Goal: Information Seeking & Learning: Learn about a topic

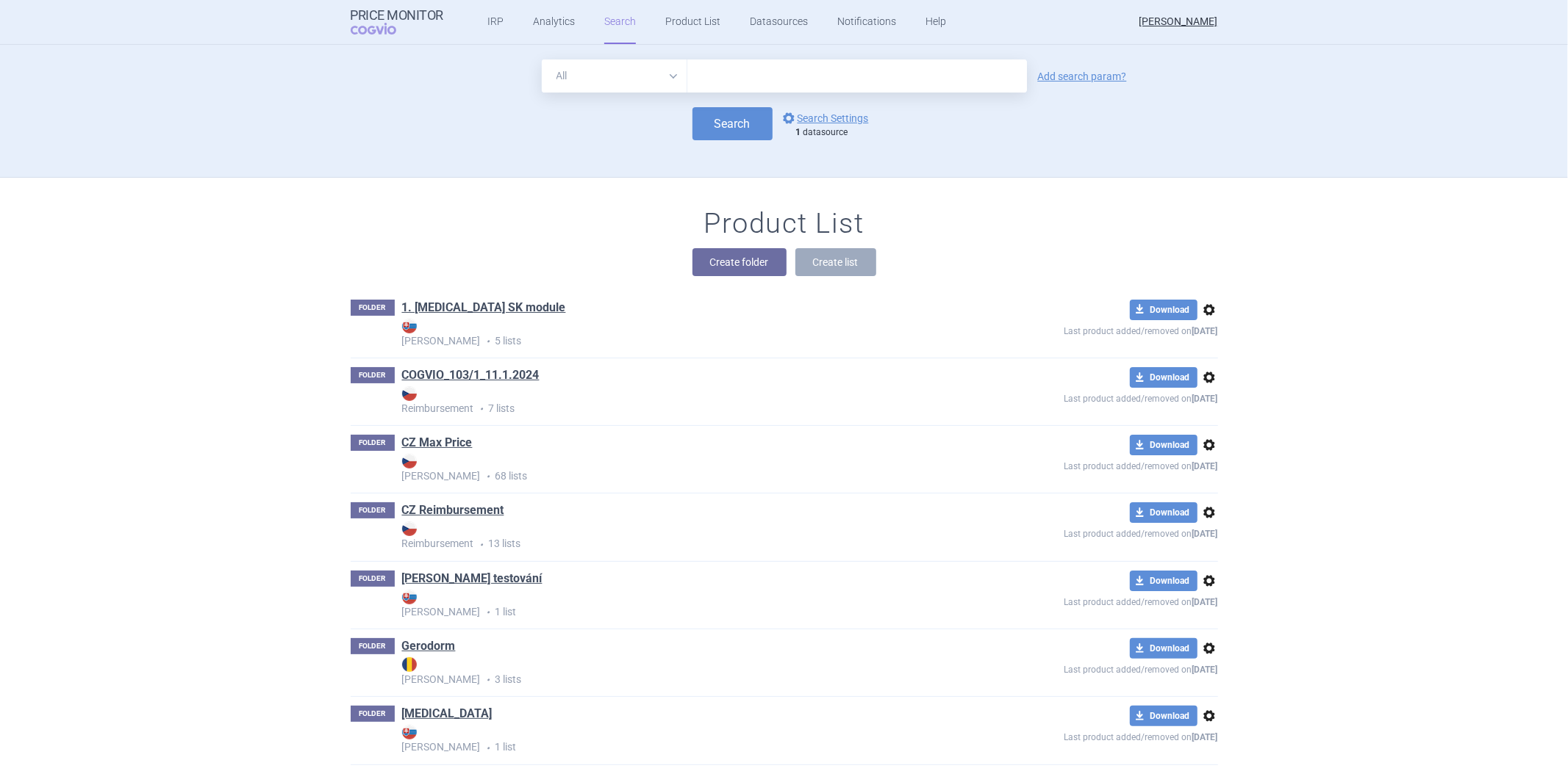
drag, startPoint x: 593, startPoint y: 119, endPoint x: 600, endPoint y: 115, distance: 8.1
click at [593, 119] on div "Search options Search Settings 1 datasource" at bounding box center [784, 124] width 867 height 33
click at [850, 112] on link "options Search Settings" at bounding box center [824, 119] width 89 height 18
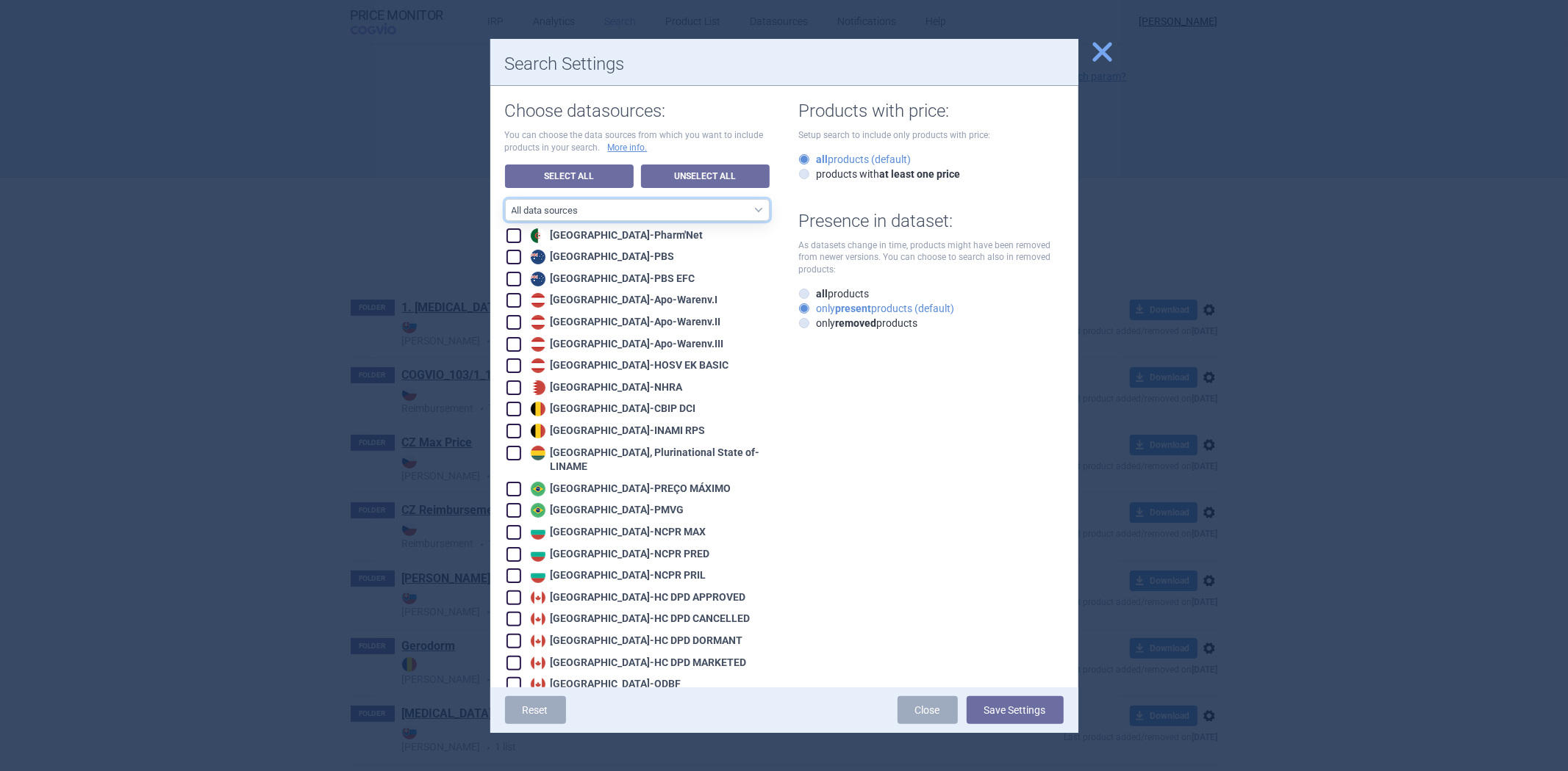
click at [656, 210] on select "All data sources CZ reference sources - Reimbursement SK reference sources - Of…" at bounding box center [637, 210] width 265 height 22
click at [827, 290] on label "all products" at bounding box center [834, 294] width 71 height 15
click at [814, 290] on input "all products" at bounding box center [807, 295] width 15 height 15
radio input "true"
click at [724, 169] on link "Unselect All" at bounding box center [705, 176] width 129 height 24
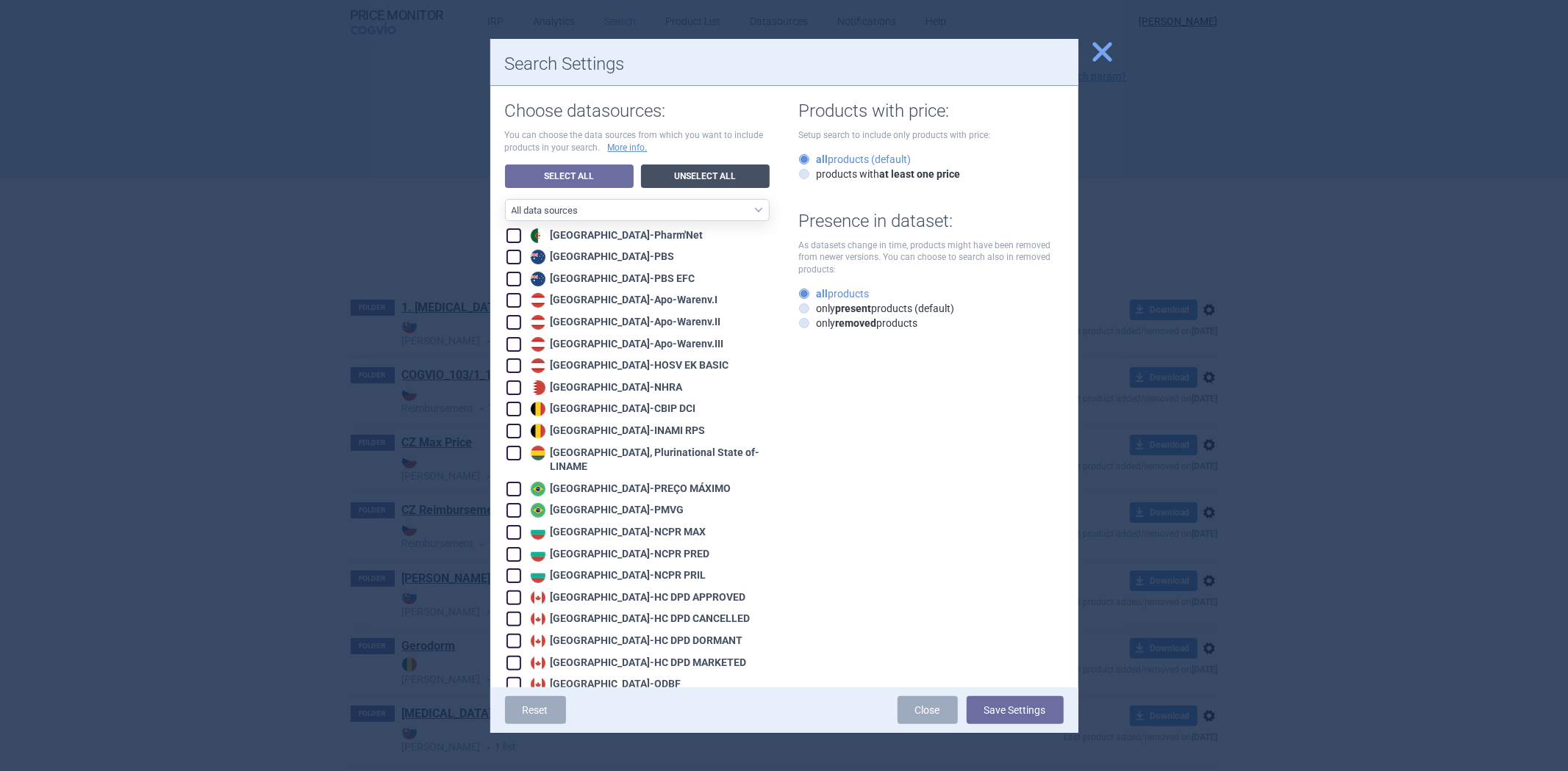
checkbox input "false"
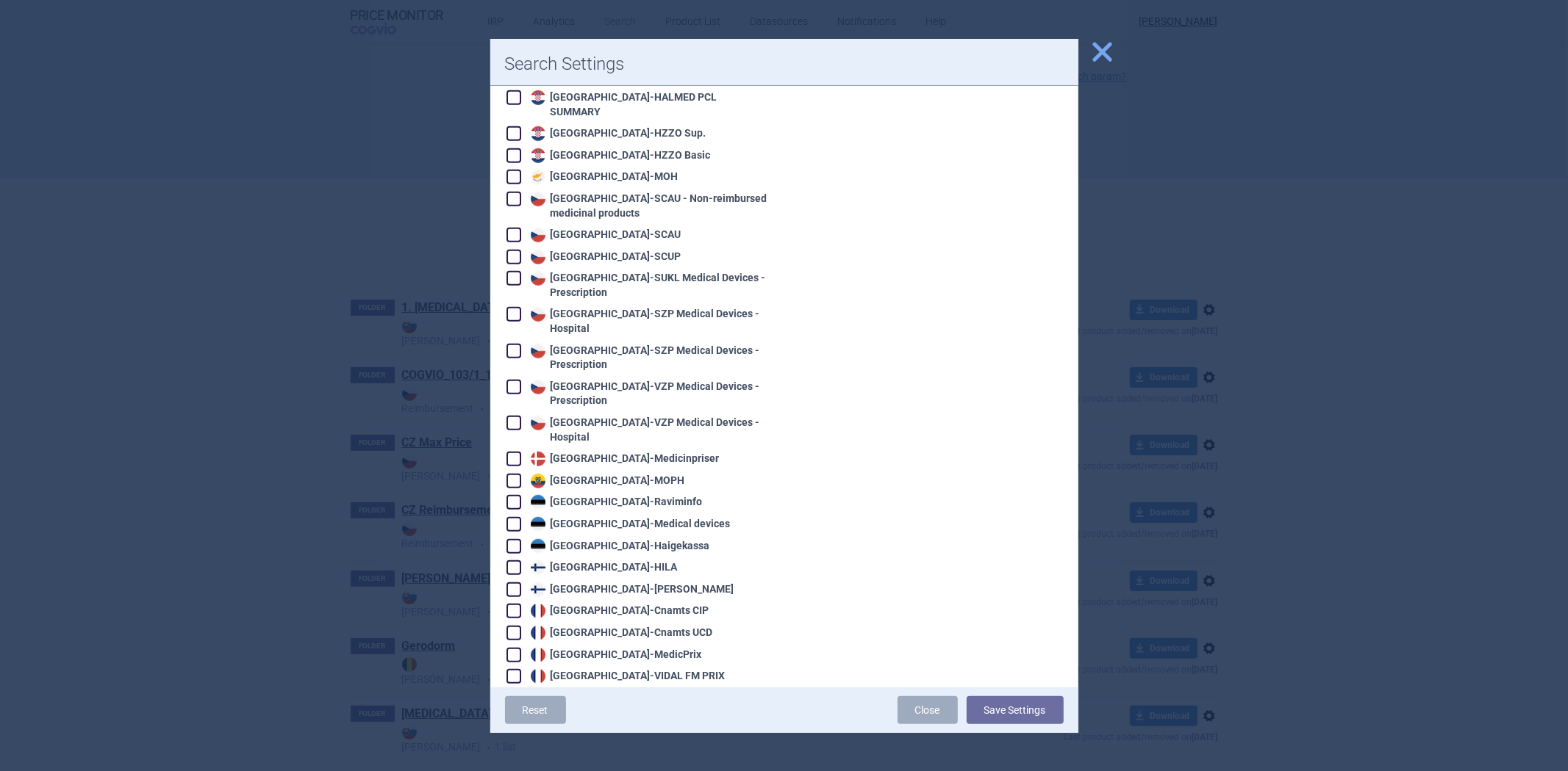
scroll to position [816, 0]
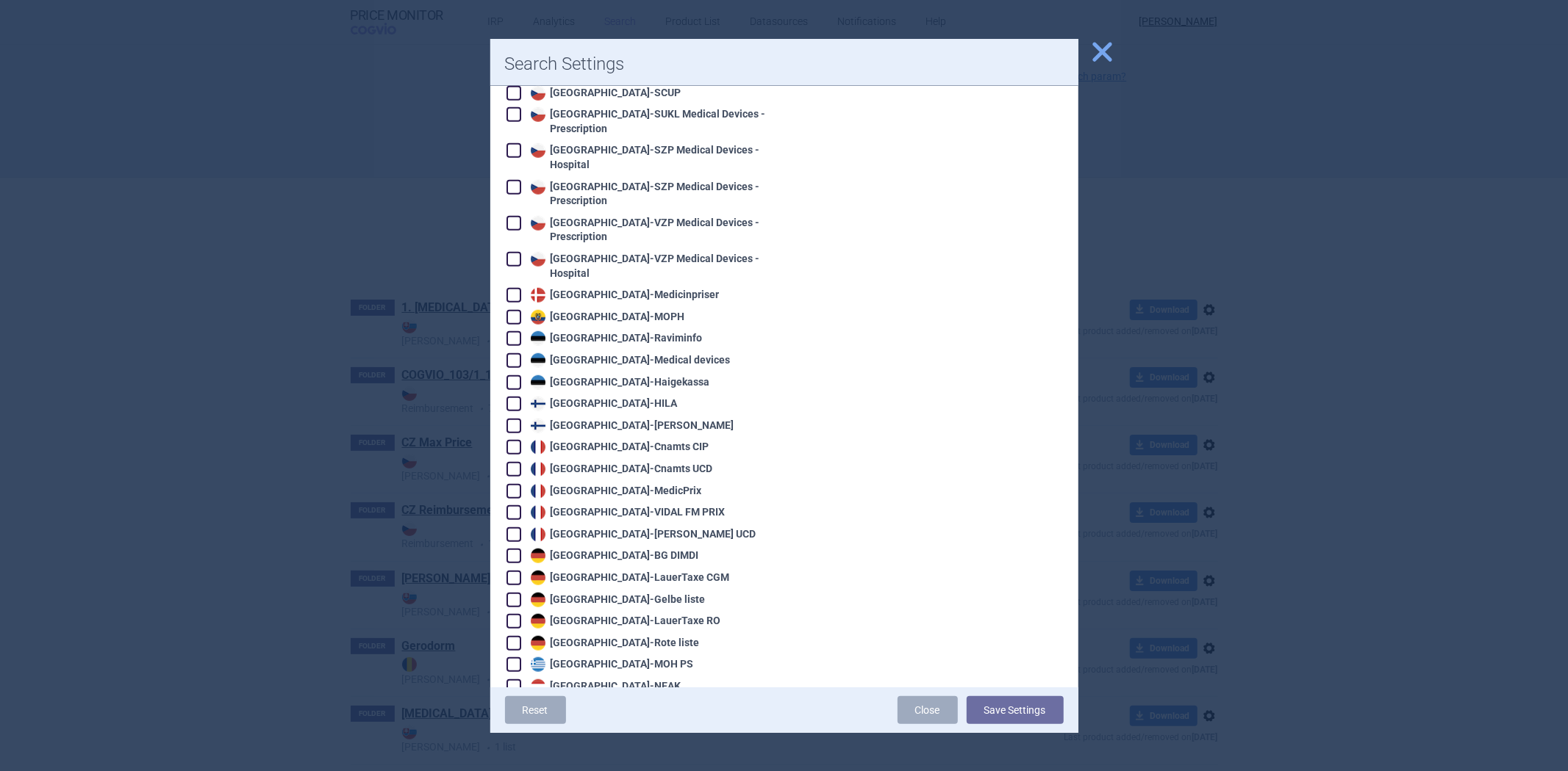
click at [622, 571] on div "Germany - LauerTaxe CGM" at bounding box center [628, 578] width 203 height 15
checkbox input "true"
click at [1012, 700] on button "Save Settings" at bounding box center [1015, 711] width 97 height 28
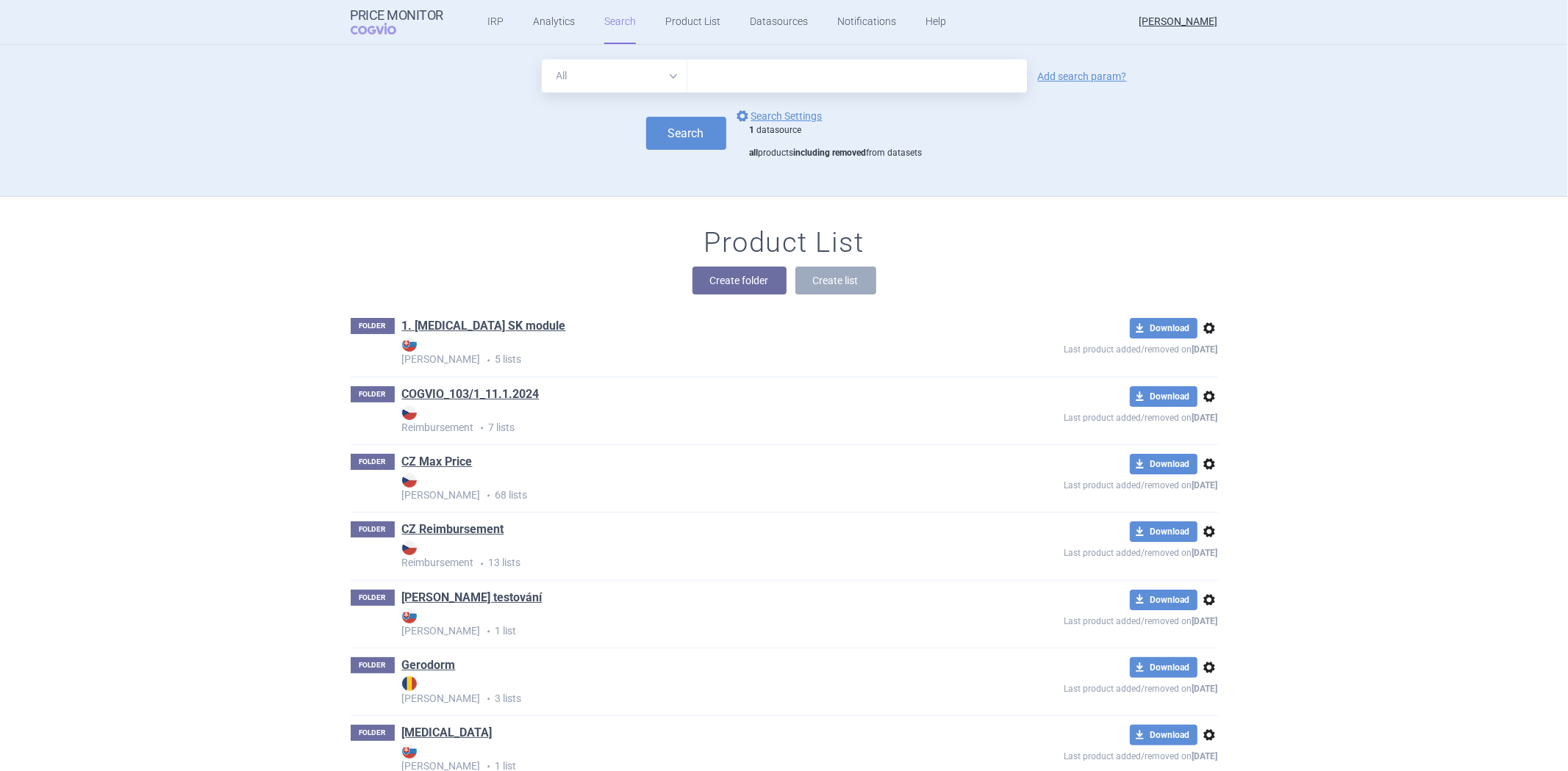
click at [738, 71] on input "text" at bounding box center [857, 76] width 340 height 33
paste input "[MEDICAL_DATA] 200 mg Hartkapseln"
type input "[MEDICAL_DATA] 200 mg Hartkapseln"
click at [674, 130] on button "Search" at bounding box center [686, 133] width 80 height 33
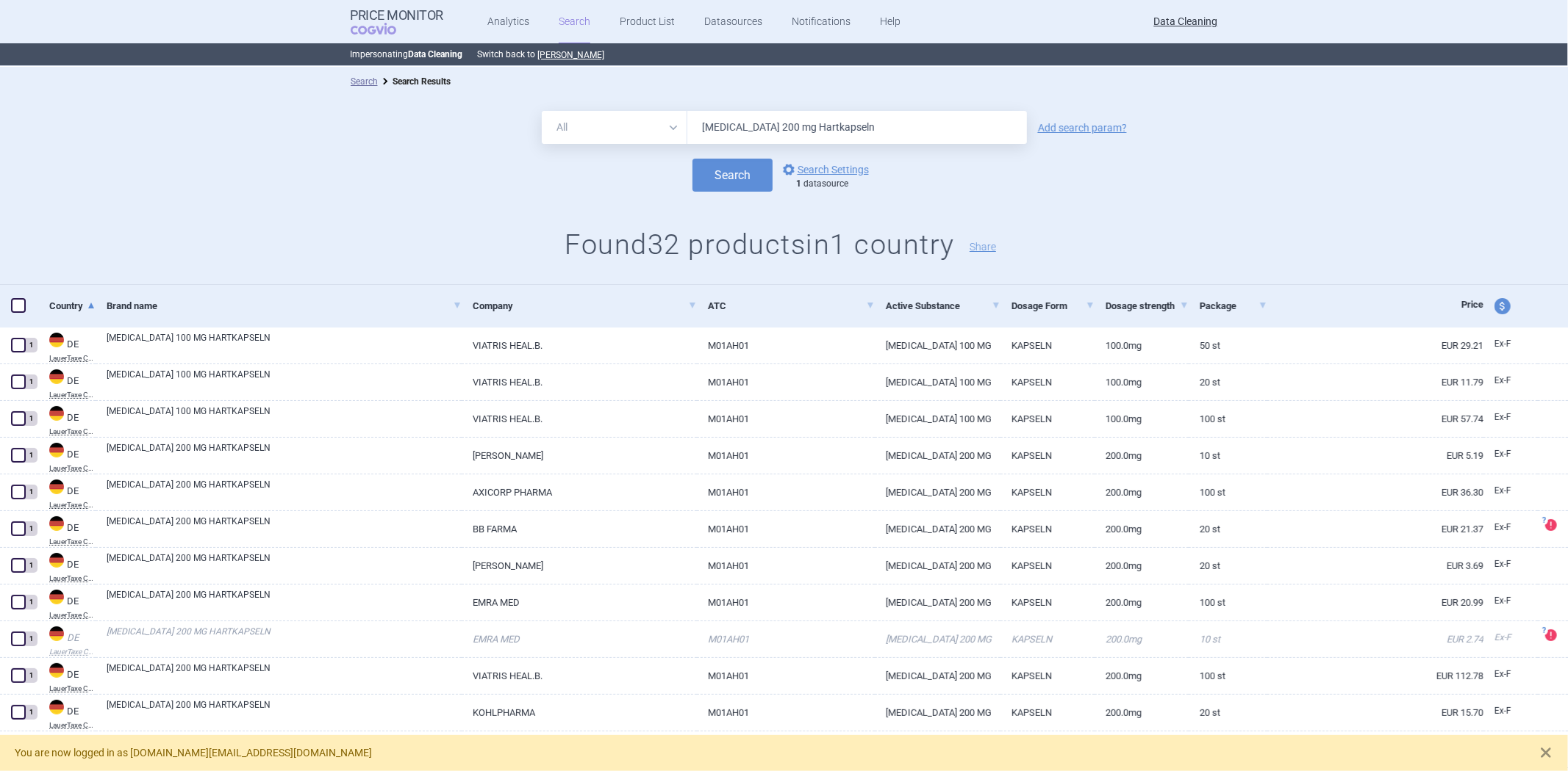
click at [866, 118] on input "[MEDICAL_DATA] 200 mg Hartkapseln" at bounding box center [857, 127] width 340 height 33
paste input "ENDOXAN 1 g Pulver z.Herst.e.Injektionslösung"
type input "ENDOXAN 1 g Pulver z.Herst.e.Injektionslösung"
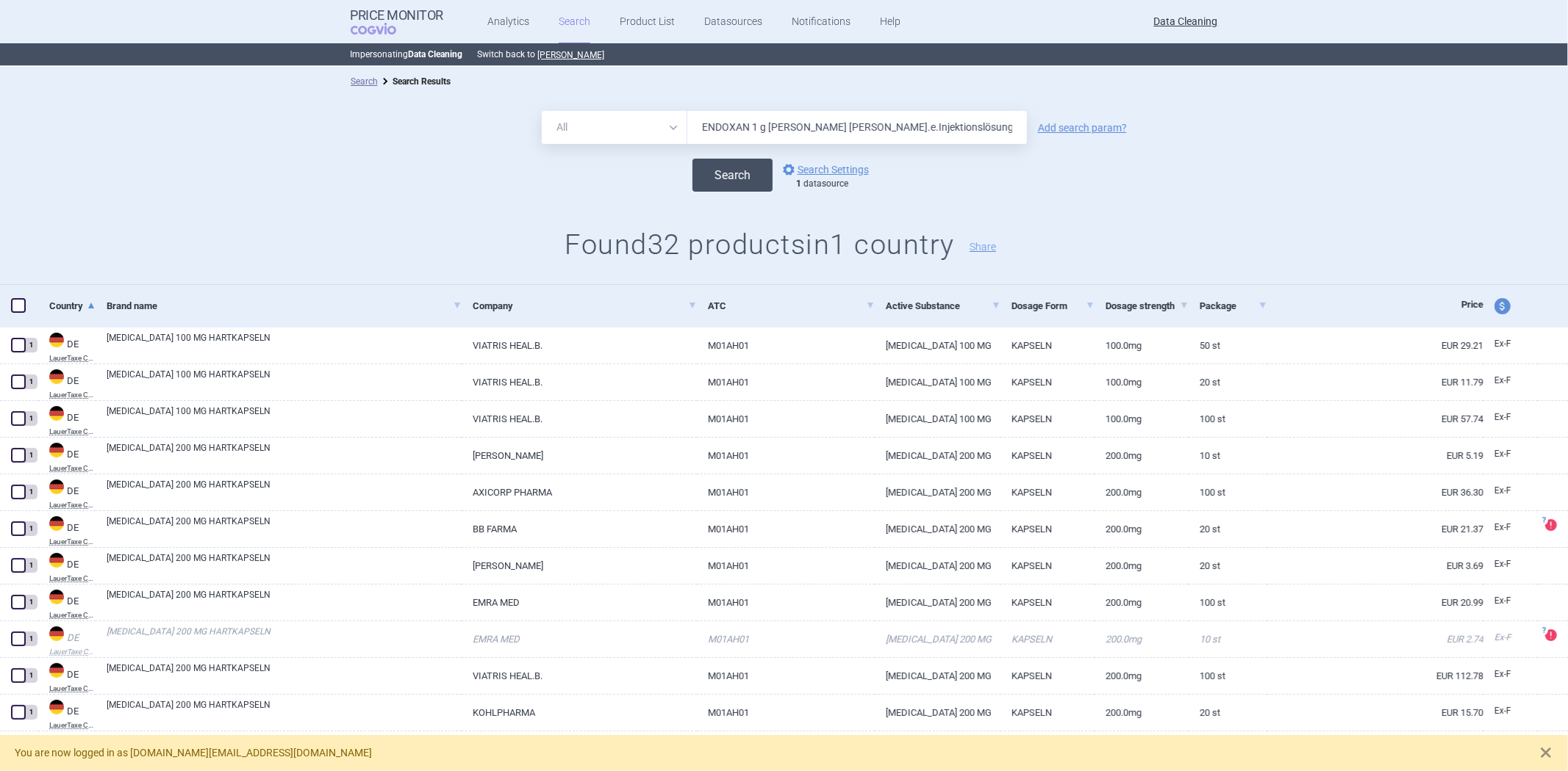
click at [717, 177] on button "Search" at bounding box center [732, 175] width 80 height 33
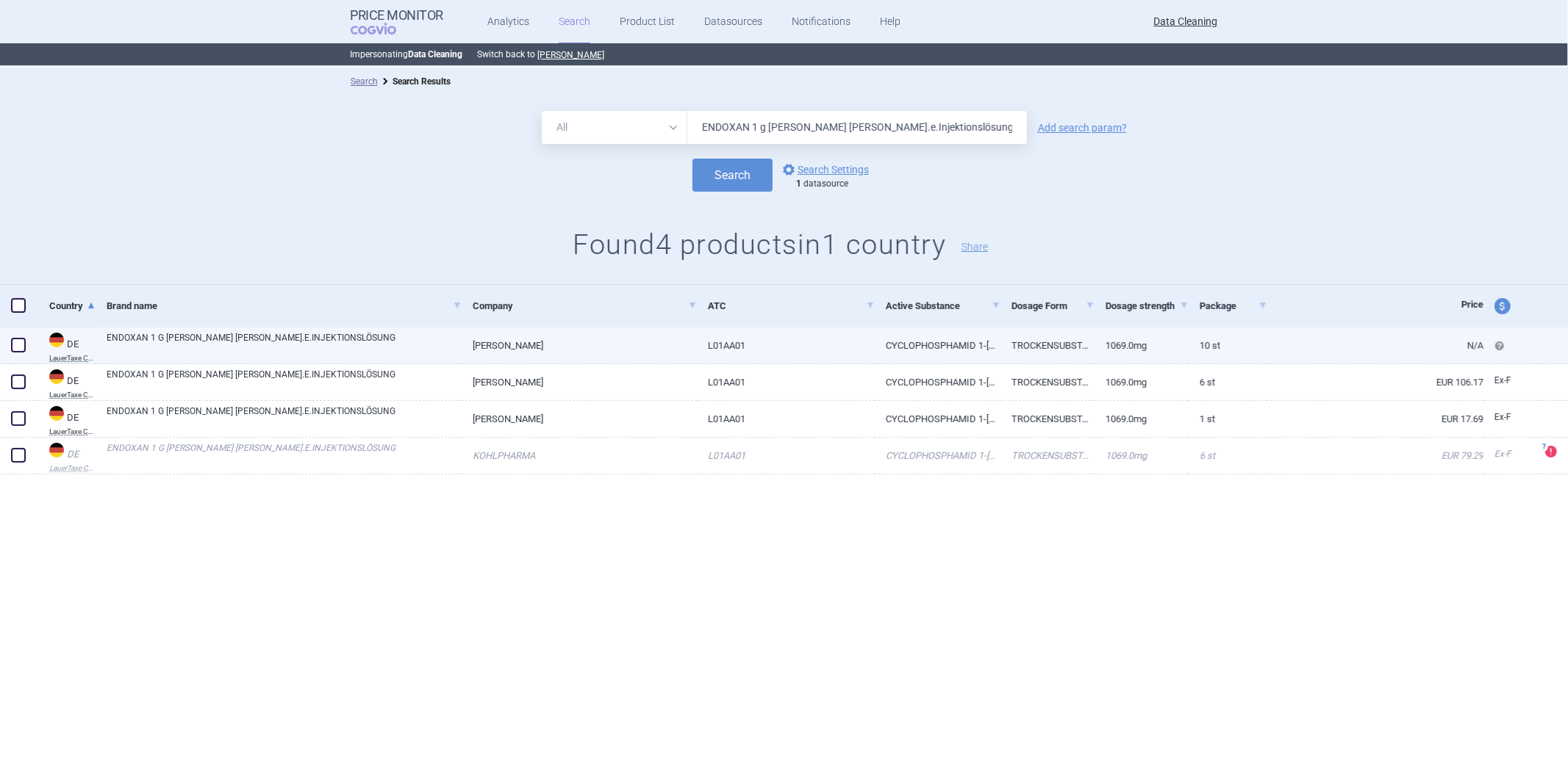
click at [512, 349] on link "BAXTER DEUTSCHL" at bounding box center [578, 345] width 235 height 36
select select "EUR"
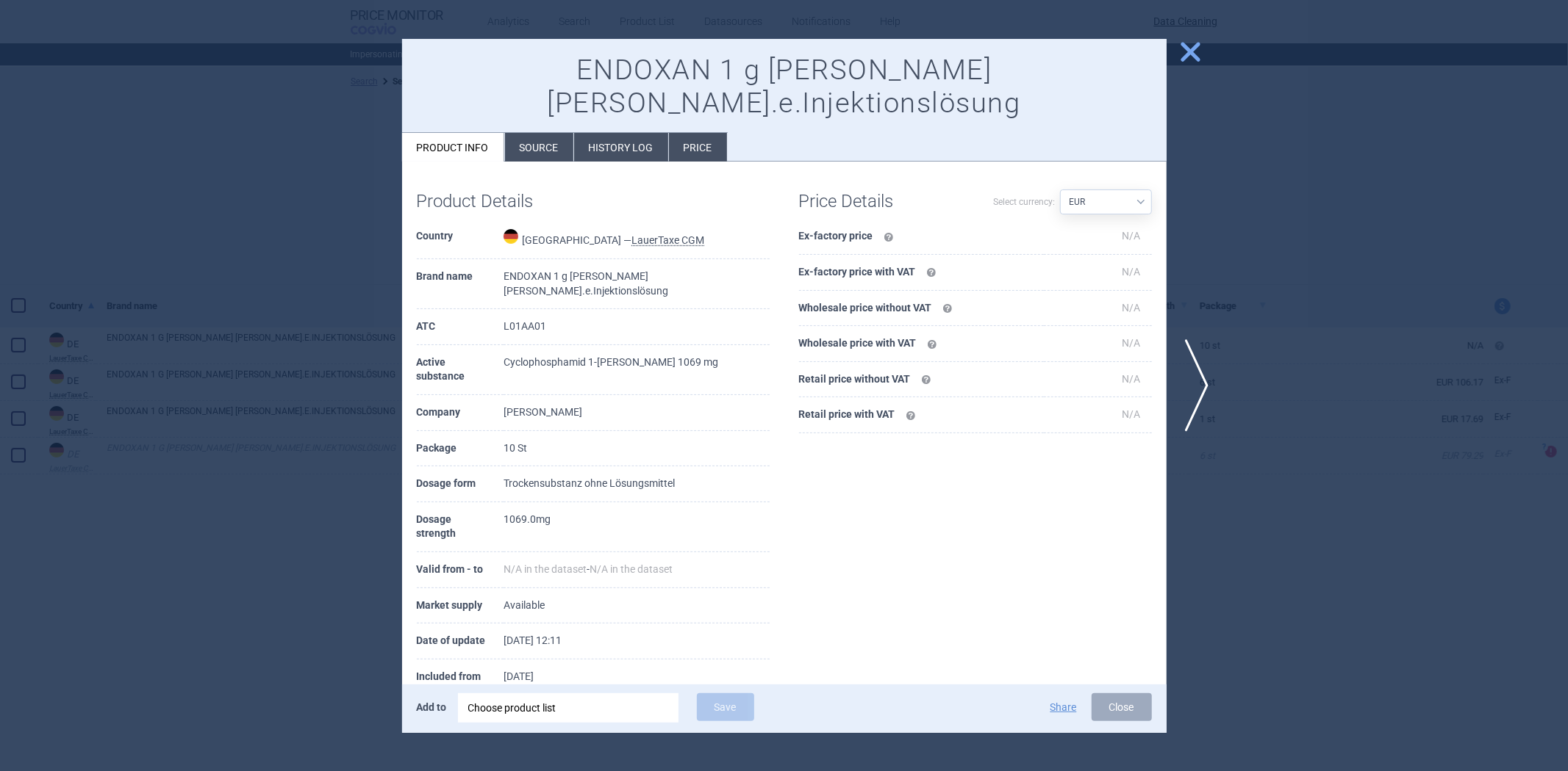
click at [614, 133] on li "History log" at bounding box center [621, 147] width 94 height 29
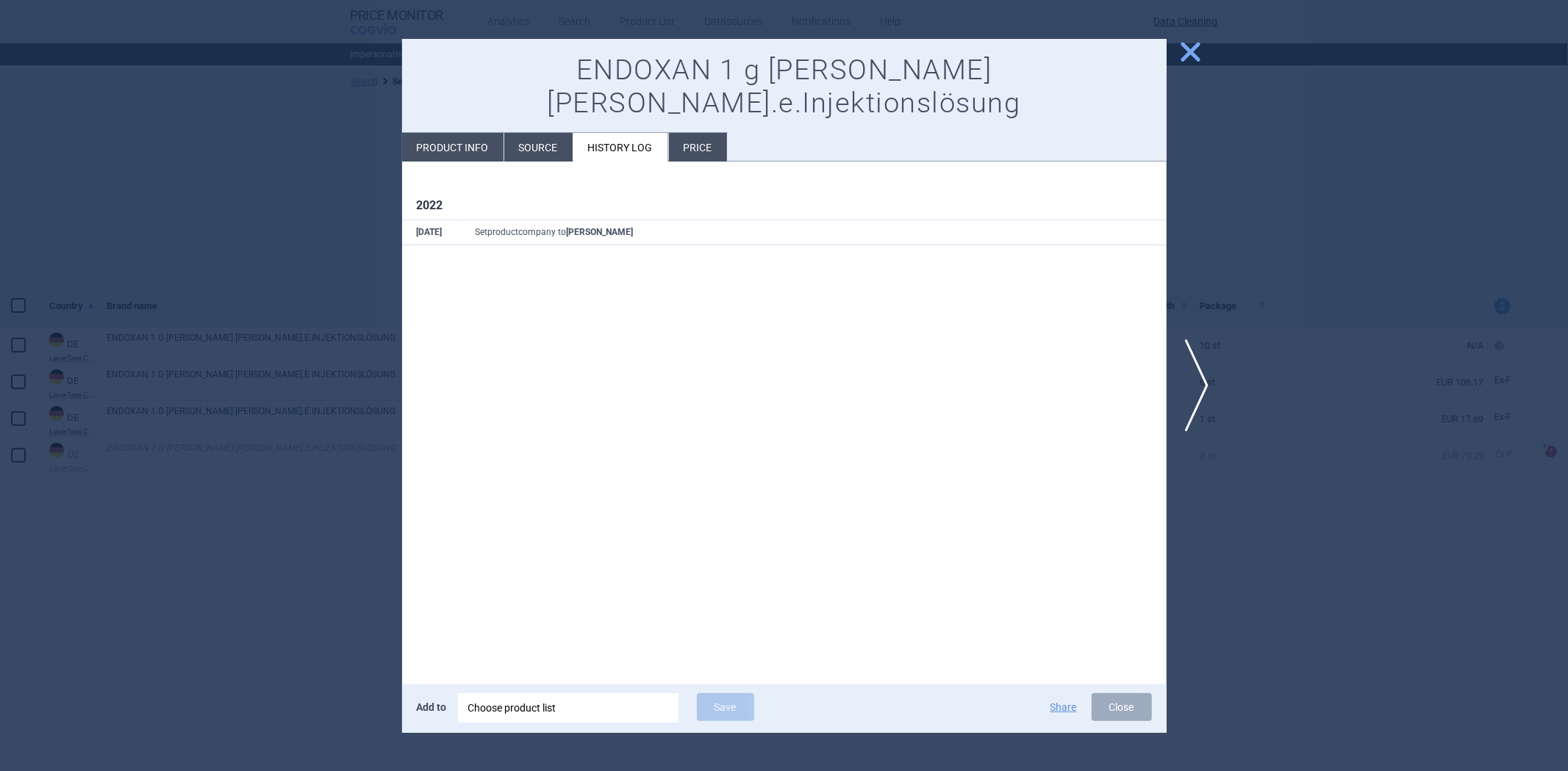
click at [489, 133] on li "Product info" at bounding box center [453, 147] width 102 height 29
select select "EUR"
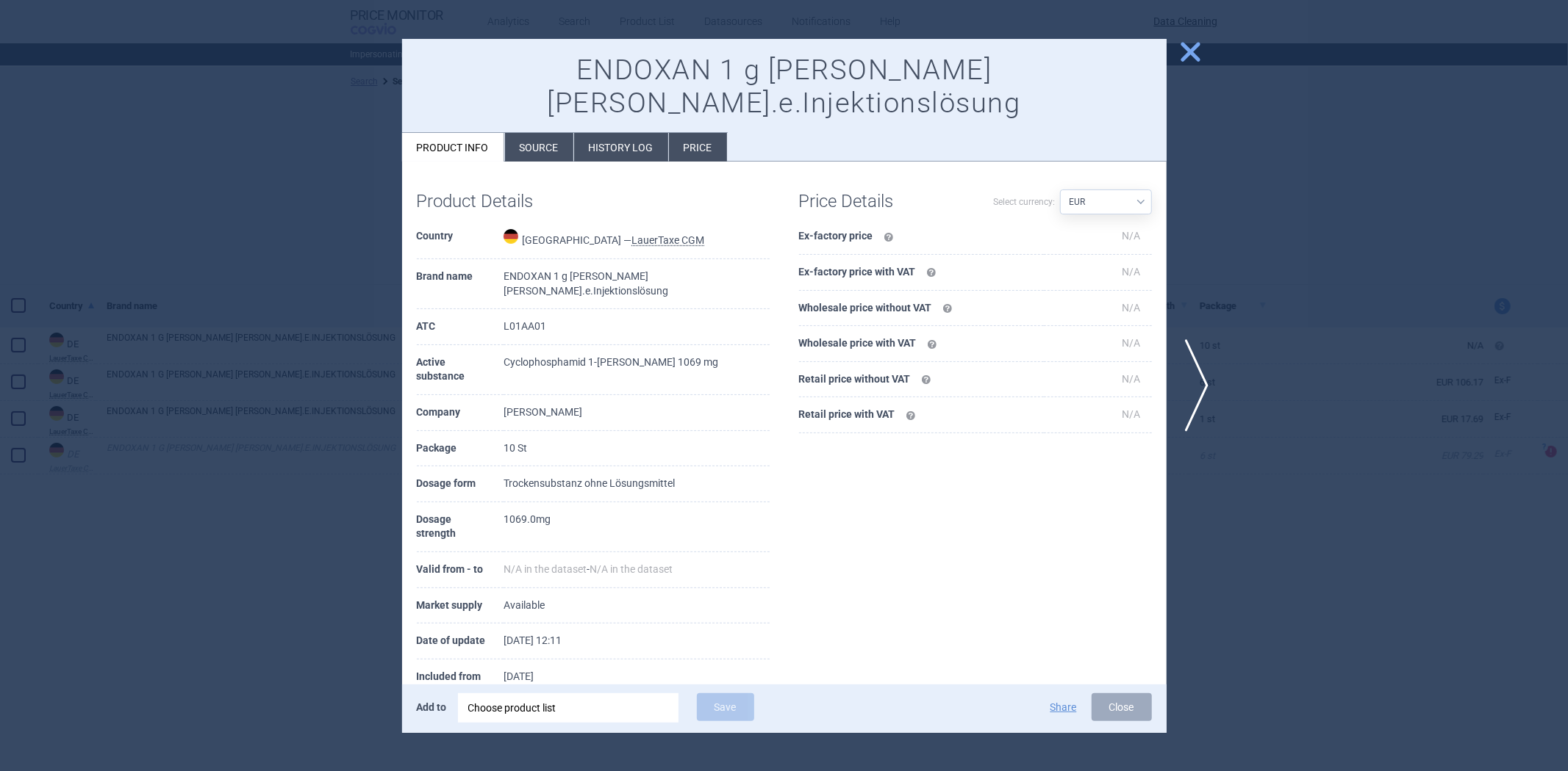
click at [1311, 108] on div at bounding box center [784, 385] width 1568 height 771
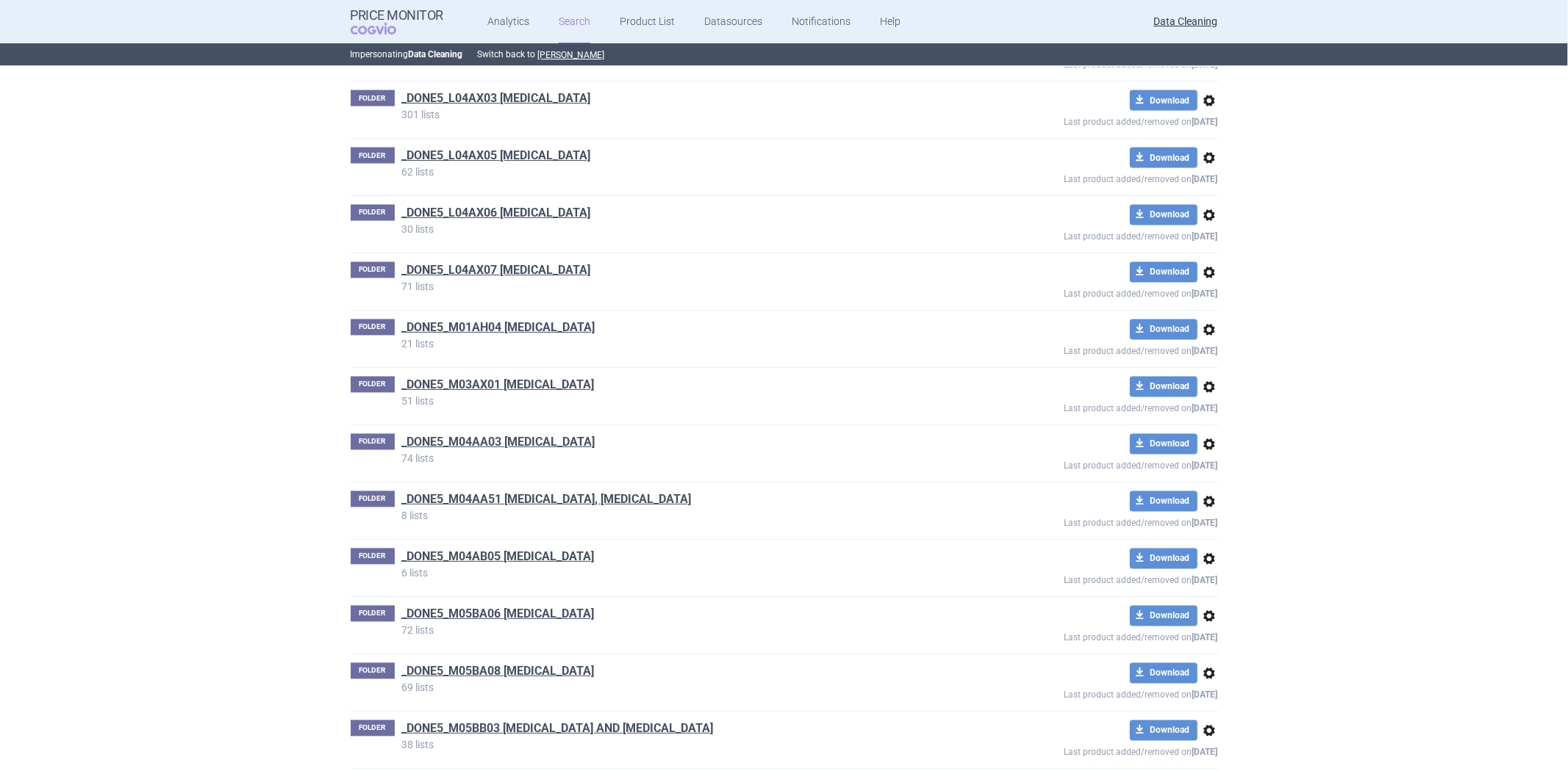
scroll to position [57005, 0]
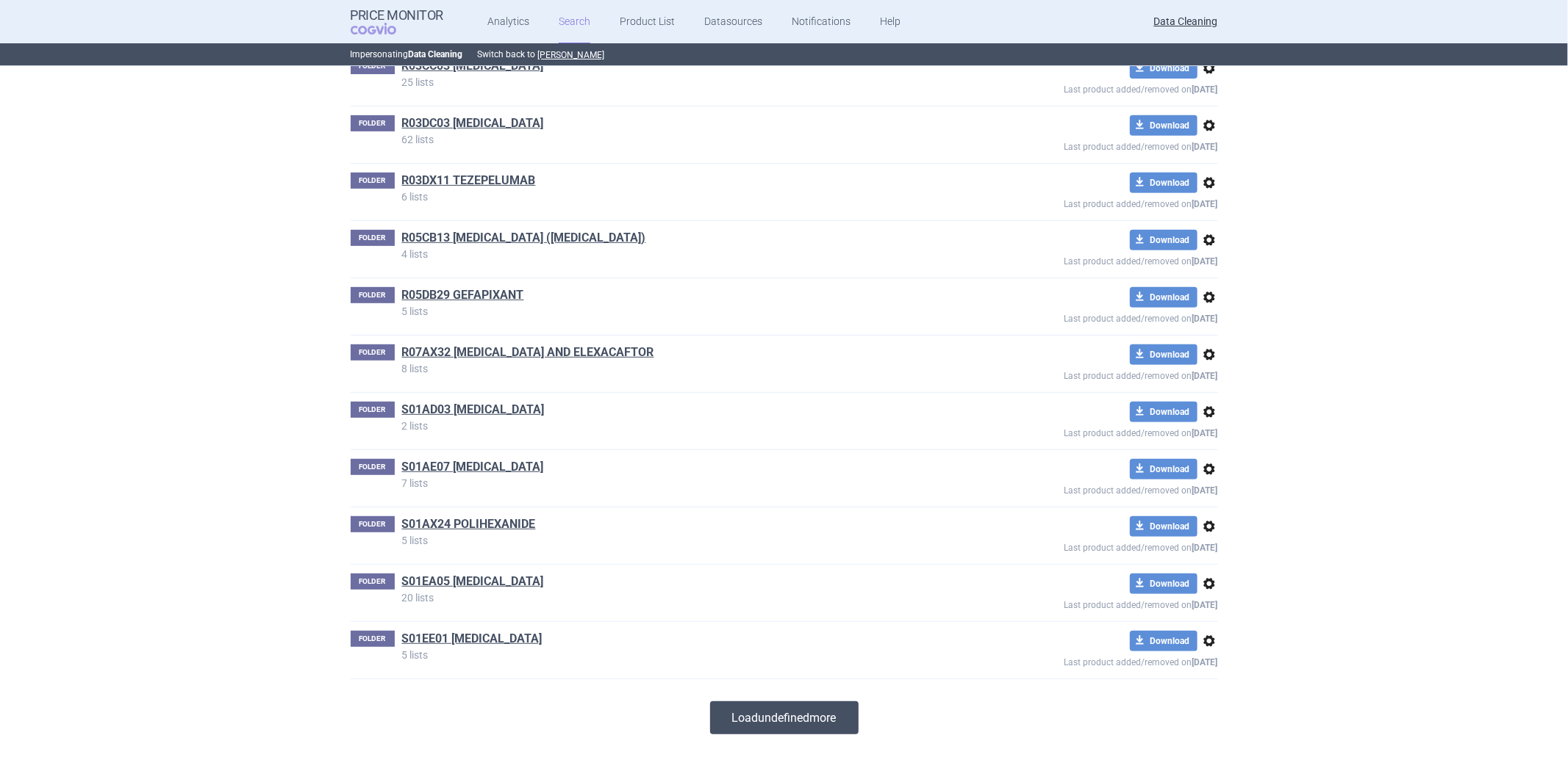
click at [802, 703] on button "Load undefined more" at bounding box center [784, 718] width 148 height 33
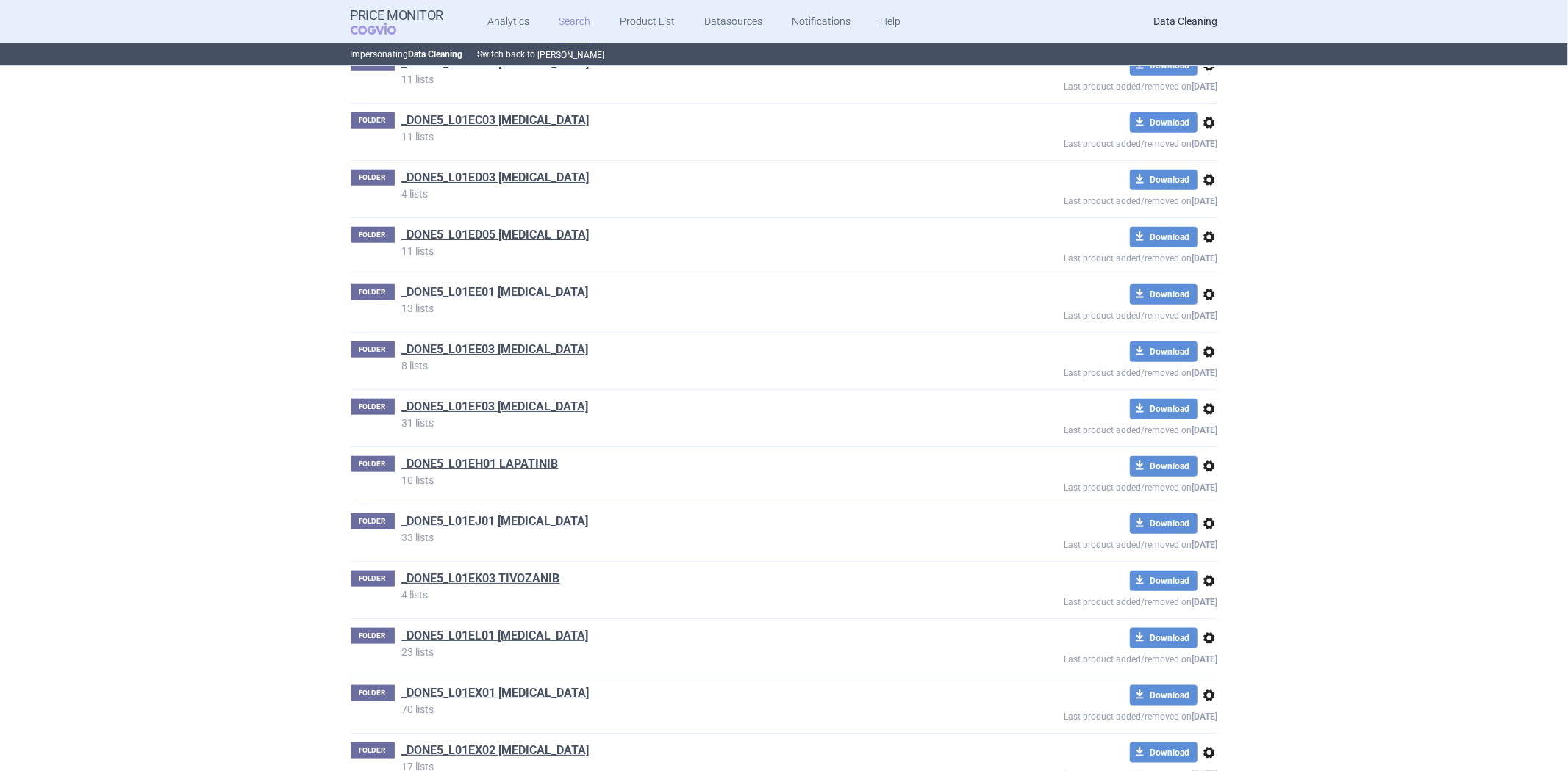
scroll to position [29456, 0]
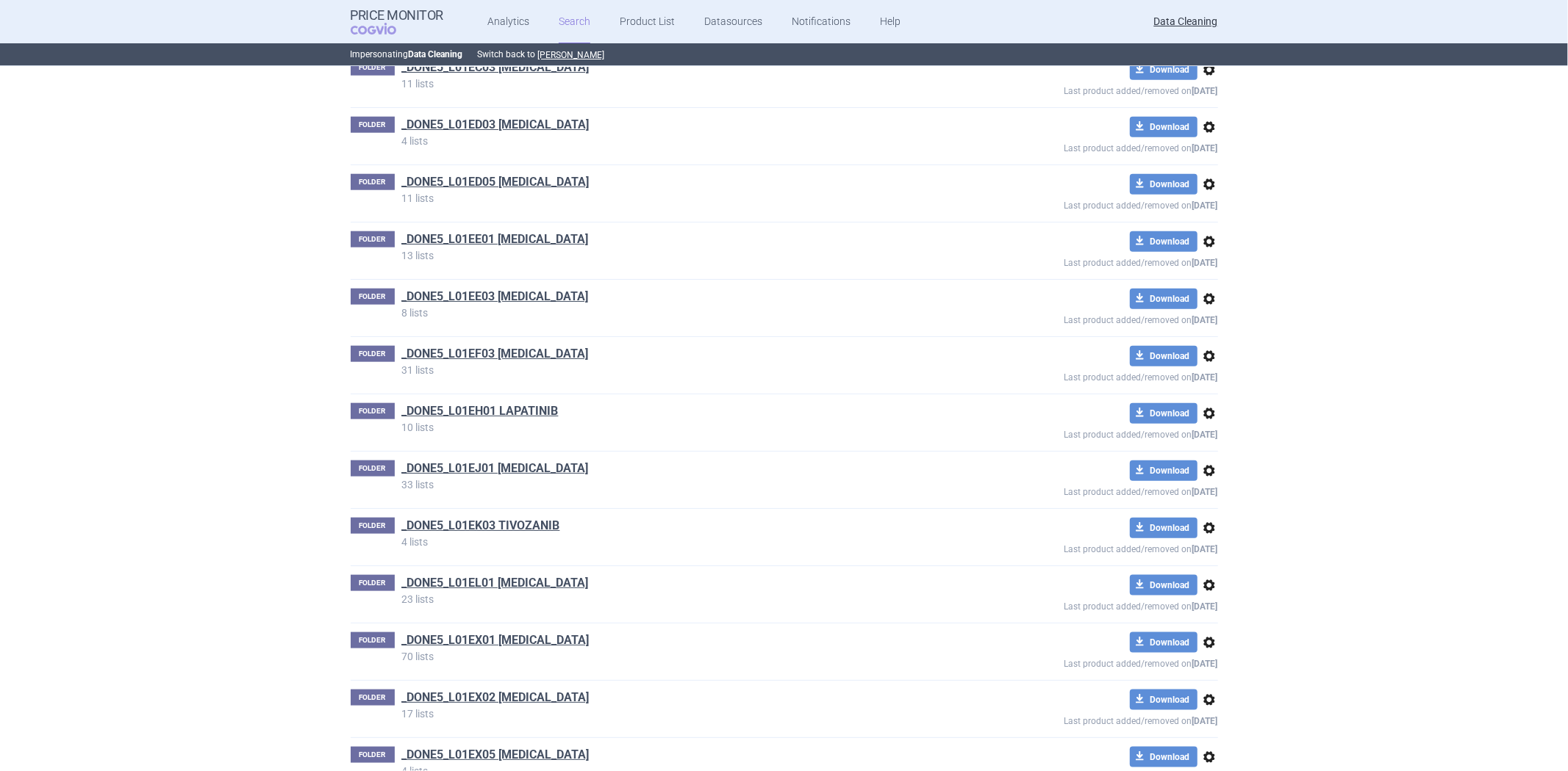
click at [1293, 231] on div "Product List Create folder Create list FOLDER A05AA01 [MEDICAL_DATA] 2 lists do…" at bounding box center [784, 57] width 1568 height 58627
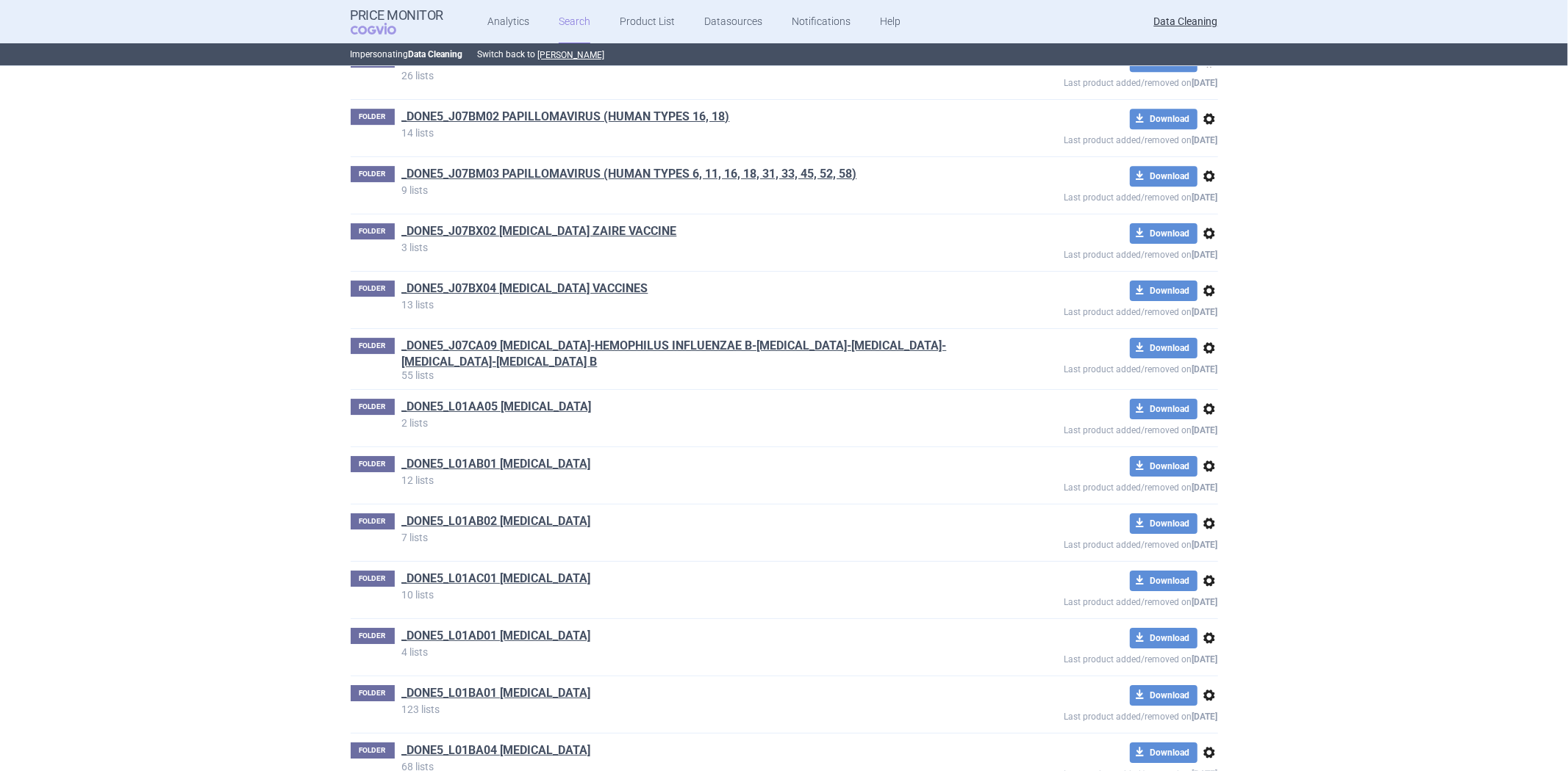
scroll to position [31413, 0]
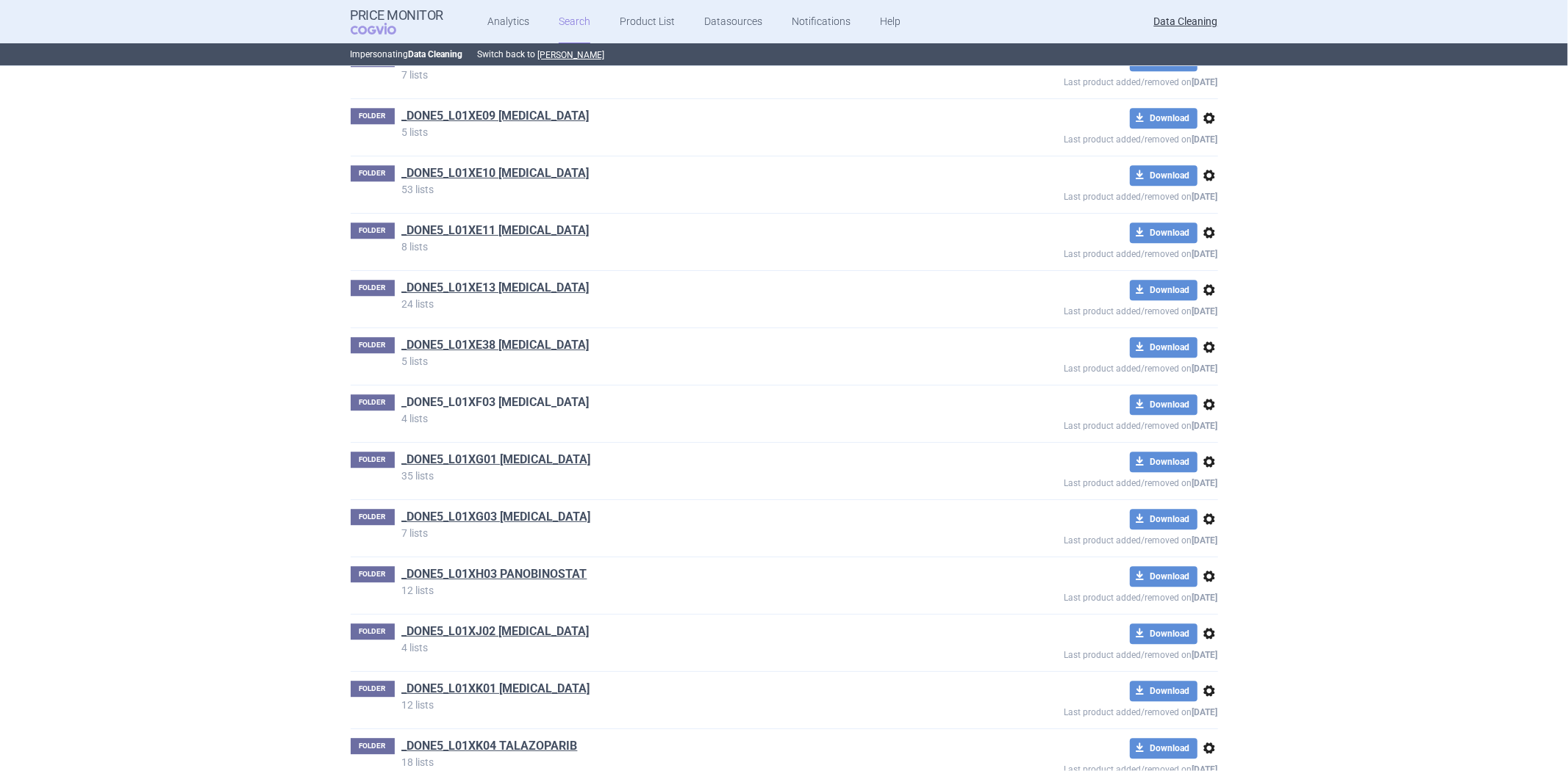
click at [444, 411] on link "_DONE5_L01XF03 [MEDICAL_DATA]" at bounding box center [496, 403] width 187 height 16
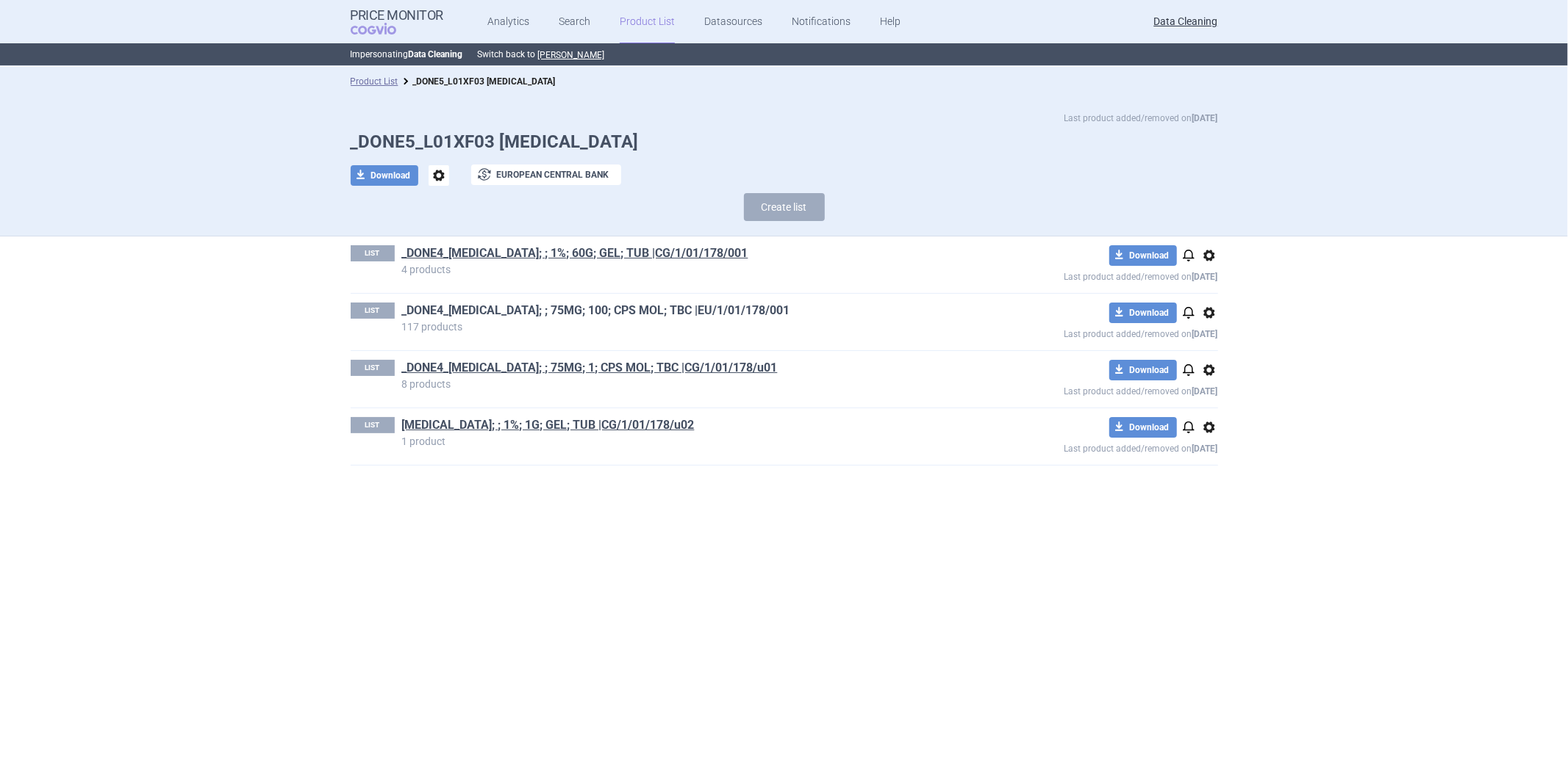
click at [655, 309] on link "_DONE4_[MEDICAL_DATA]; ; 75MG; 100; CPS MOL; TBC |EU/1/01/178/001" at bounding box center [596, 311] width 388 height 16
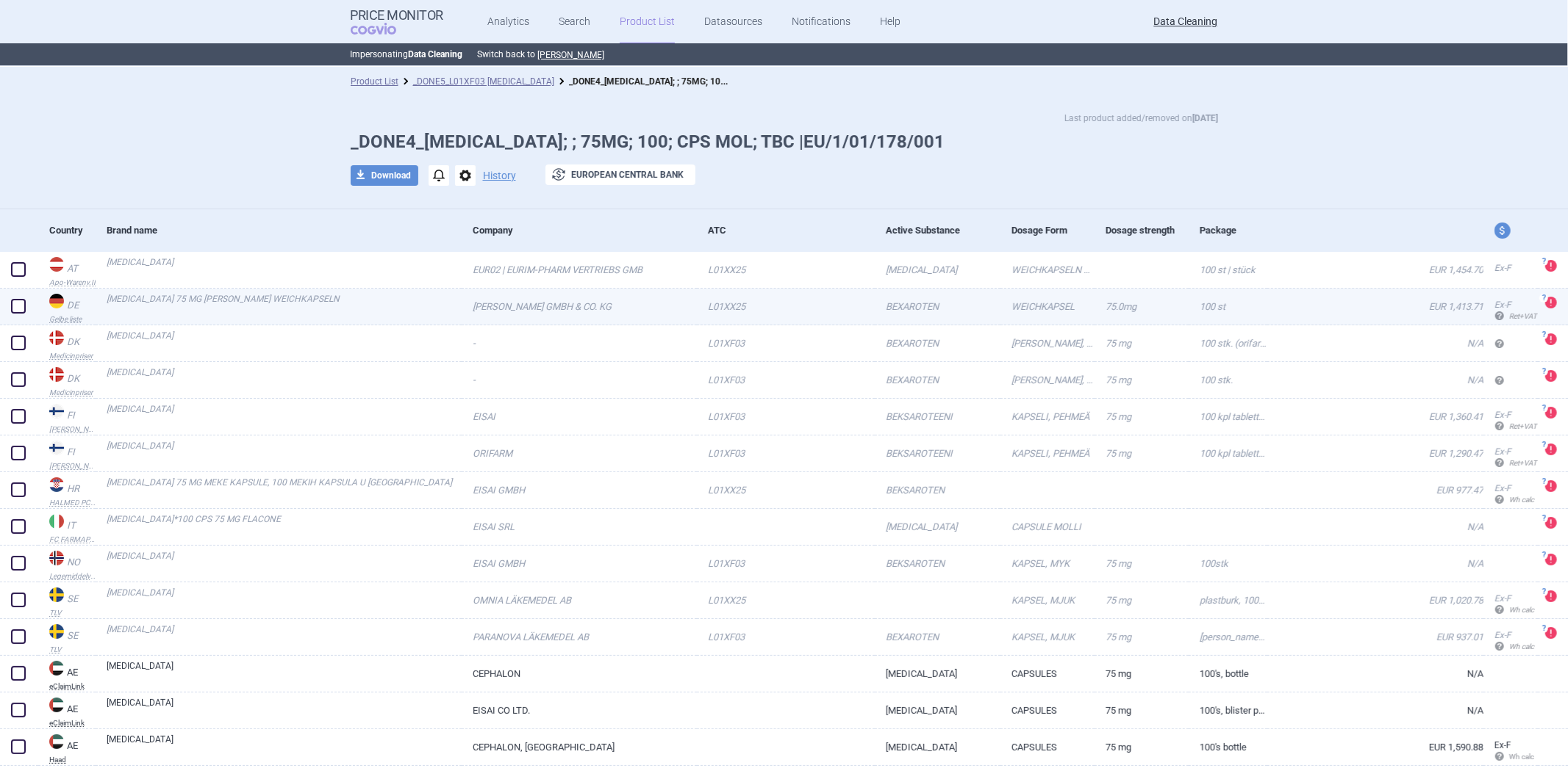
click at [774, 317] on link "L01XX25" at bounding box center [785, 306] width 178 height 36
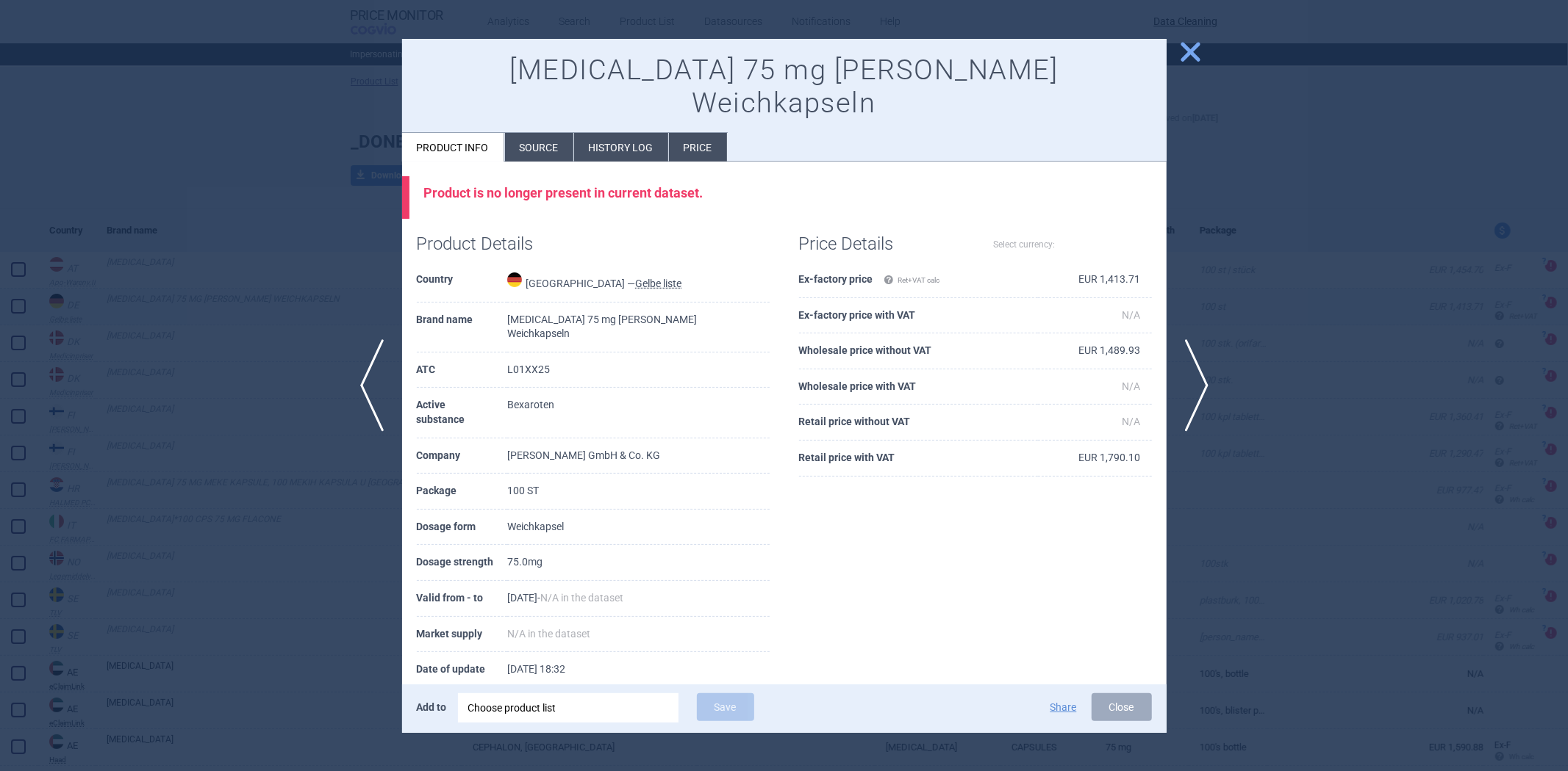
select select "EUR"
click at [637, 133] on li "History log" at bounding box center [621, 147] width 94 height 29
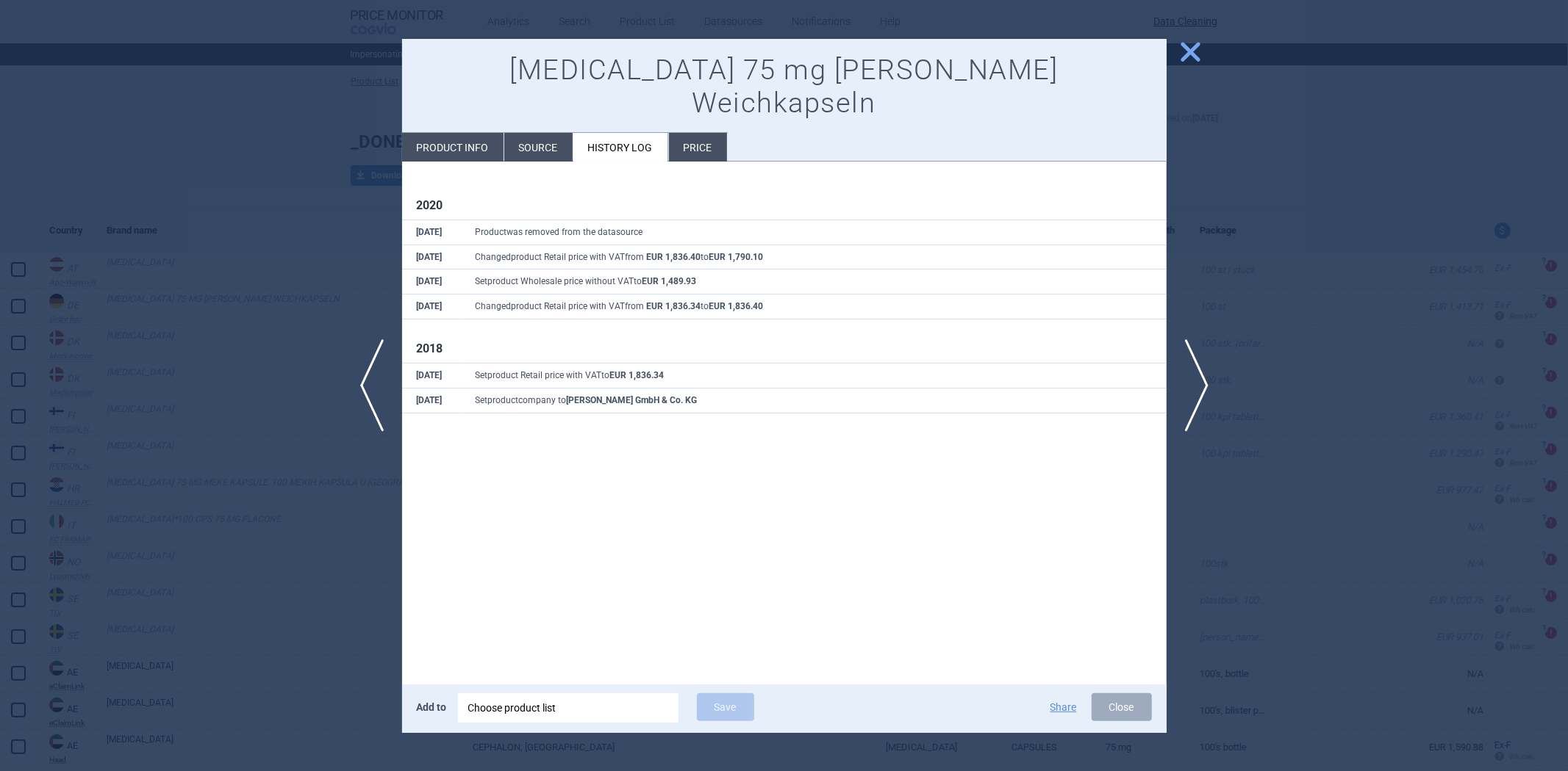
click at [332, 196] on div at bounding box center [784, 385] width 1568 height 771
select select "EUR"
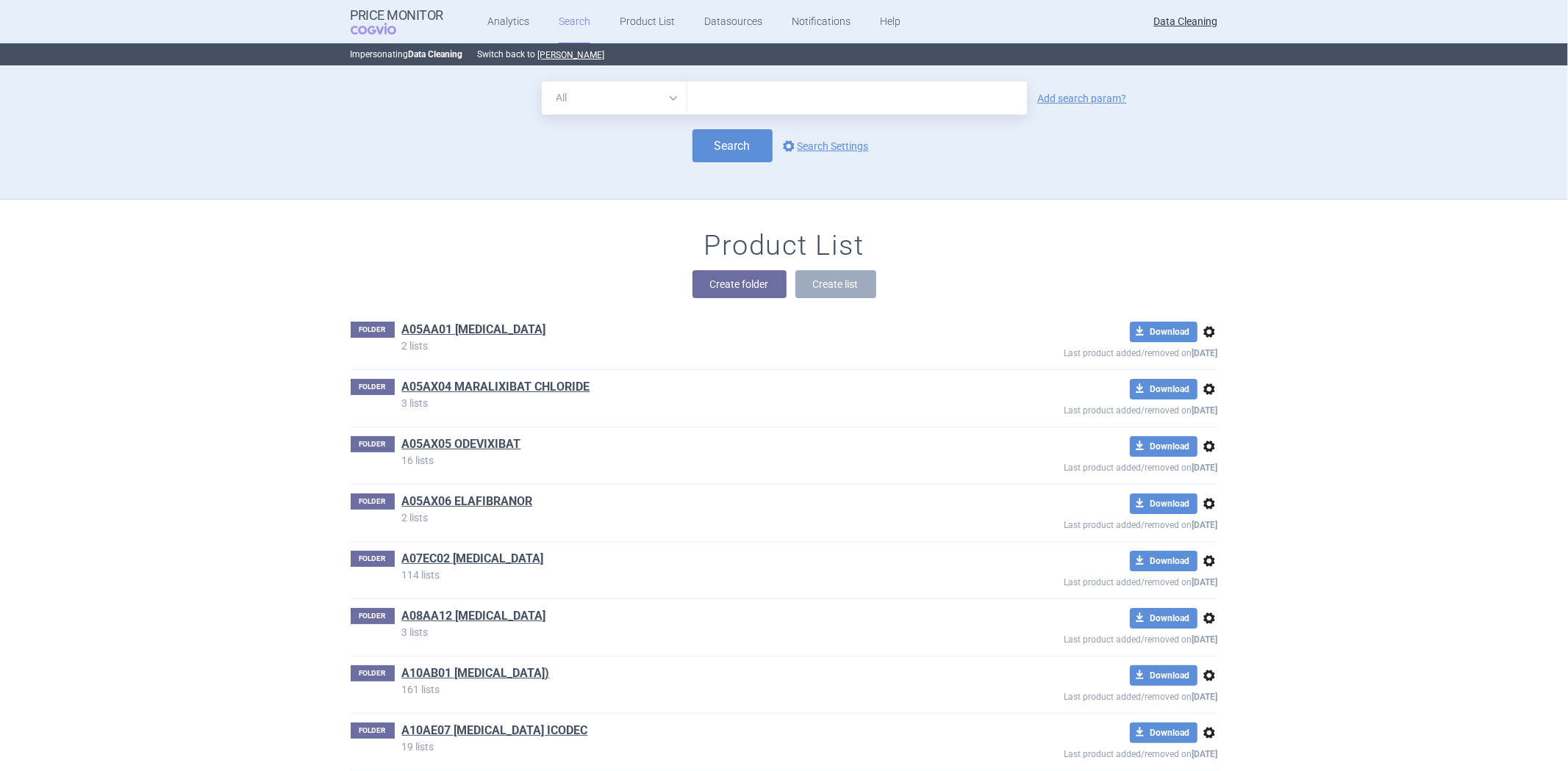
click at [1018, 291] on div "Create folder Create list" at bounding box center [784, 284] width 867 height 28
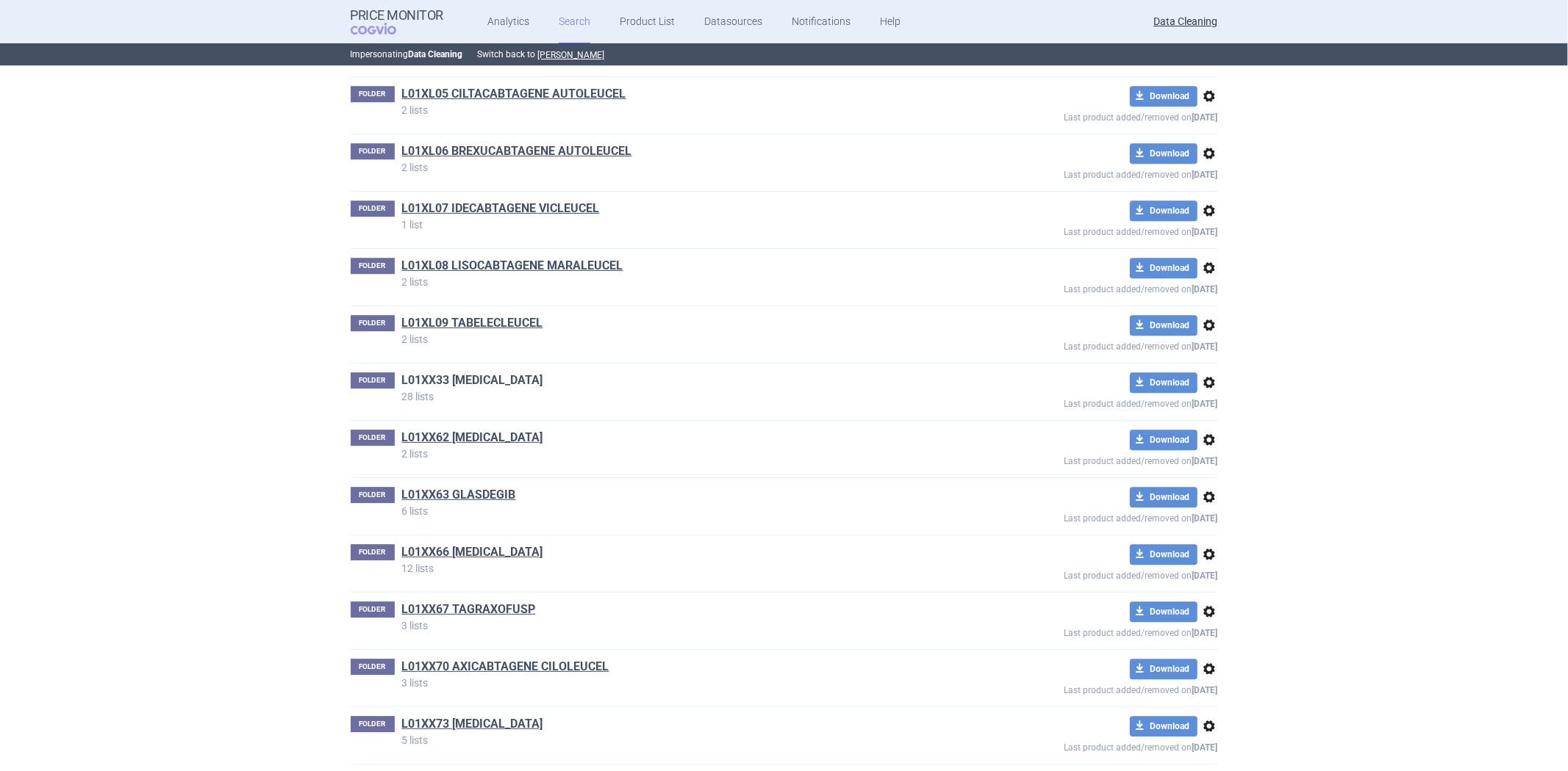
click at [486, 392] on h1 "L01XX33 [MEDICAL_DATA]" at bounding box center [473, 382] width 141 height 19
click at [486, 389] on link "L01XX33 [MEDICAL_DATA]" at bounding box center [473, 381] width 141 height 16
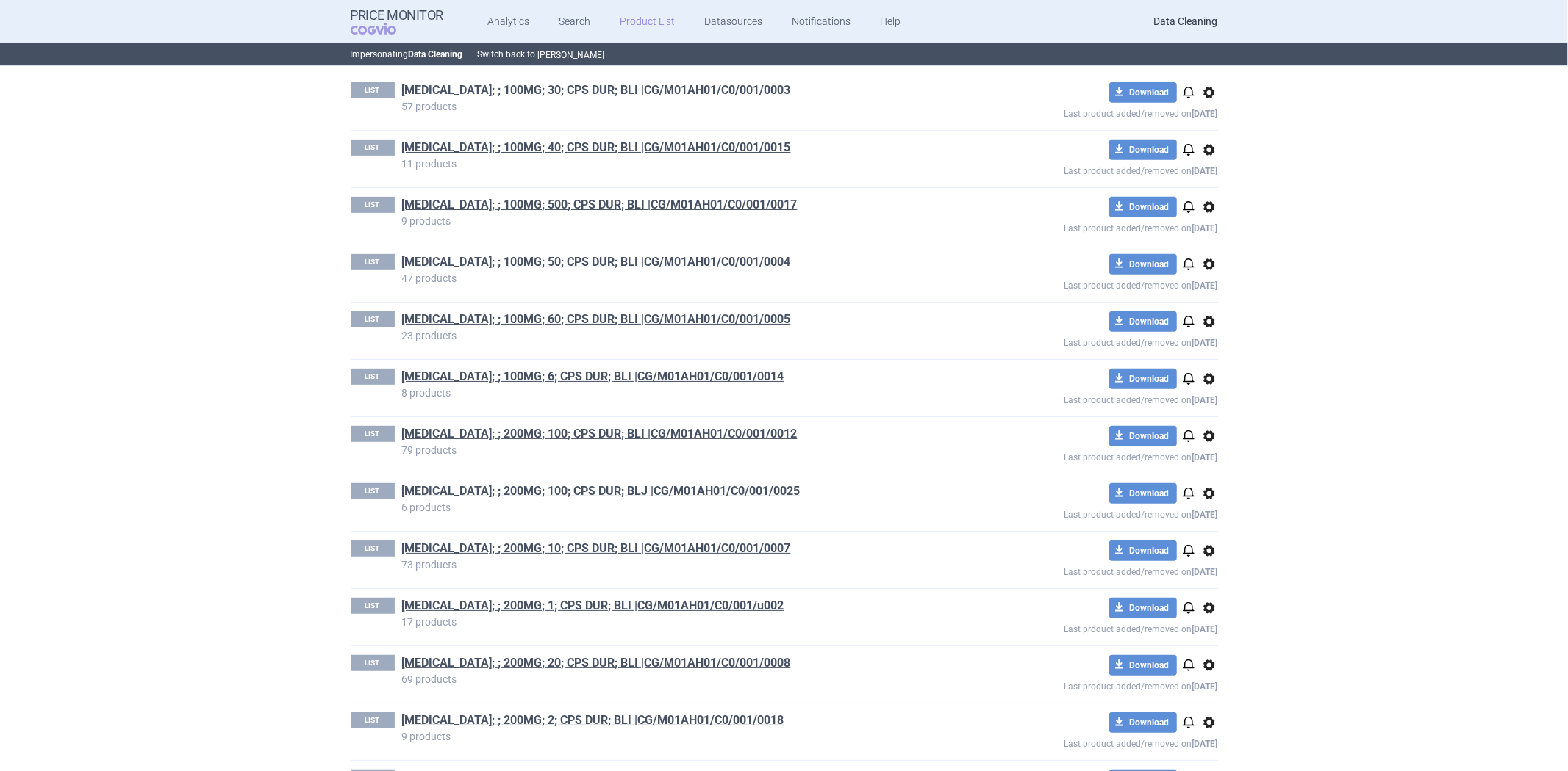
scroll to position [571, 0]
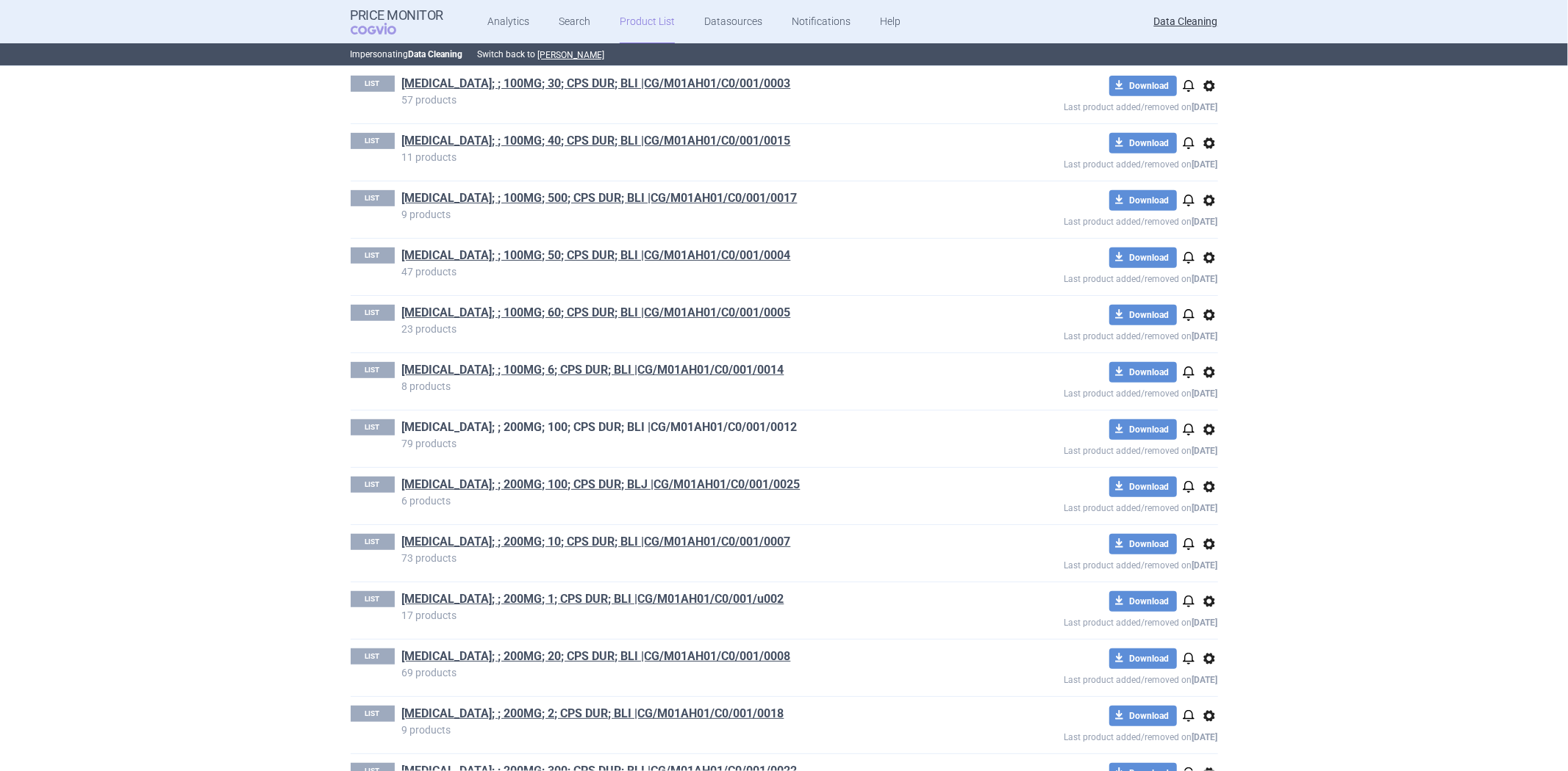
click at [650, 420] on link "[MEDICAL_DATA]; ; 200MG; 100; CPS DUR; BLI |CG/M01AH01/C0/001/0012" at bounding box center [600, 428] width 396 height 16
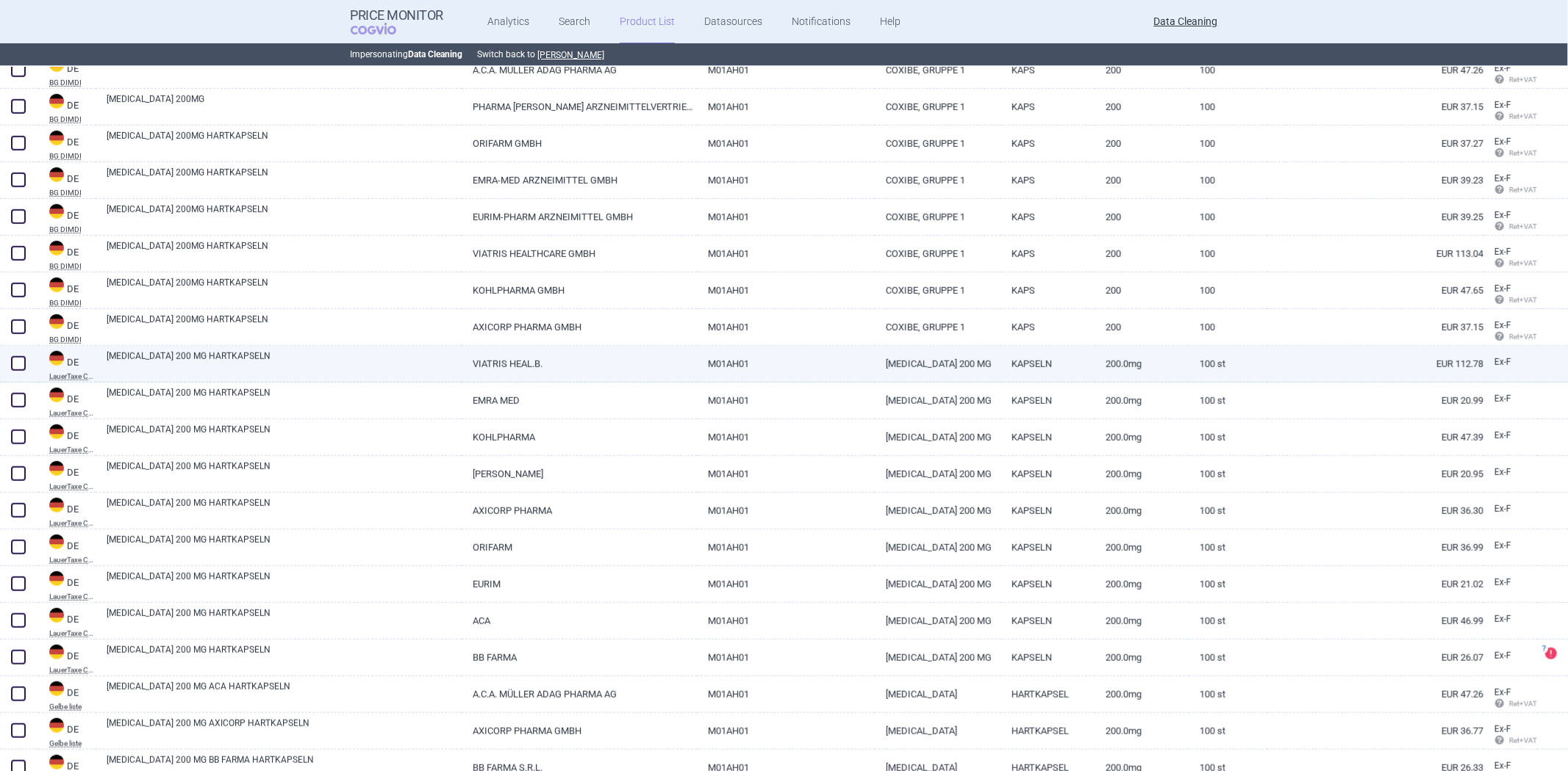
scroll to position [816, 0]
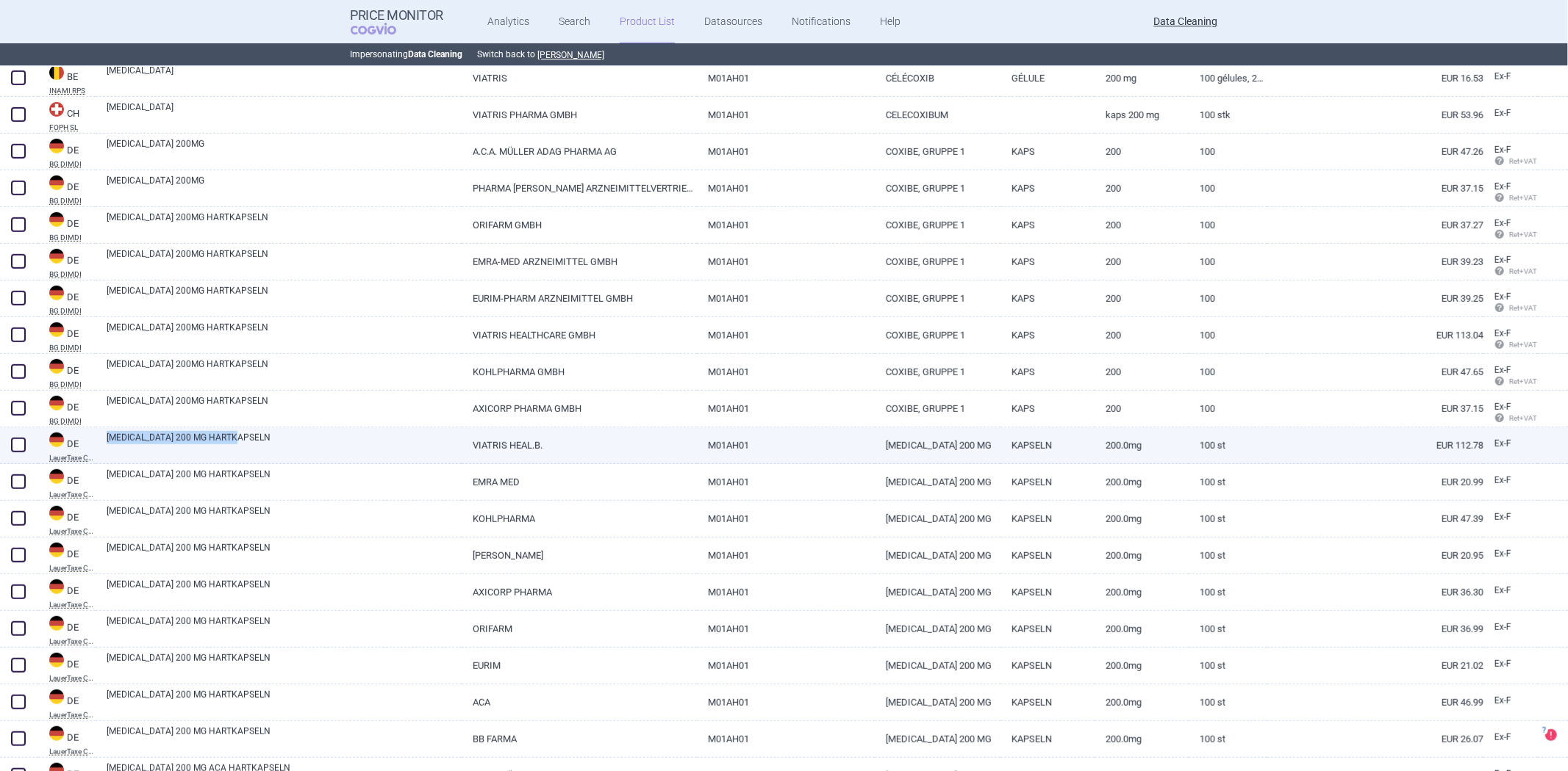
drag, startPoint x: 103, startPoint y: 442, endPoint x: 265, endPoint y: 436, distance: 162.1
click at [265, 436] on div "[MEDICAL_DATA] 200 MG HARTKAPSELN" at bounding box center [279, 446] width 366 height 37
copy link "[MEDICAL_DATA] 200 MG HARTKAPSELN"
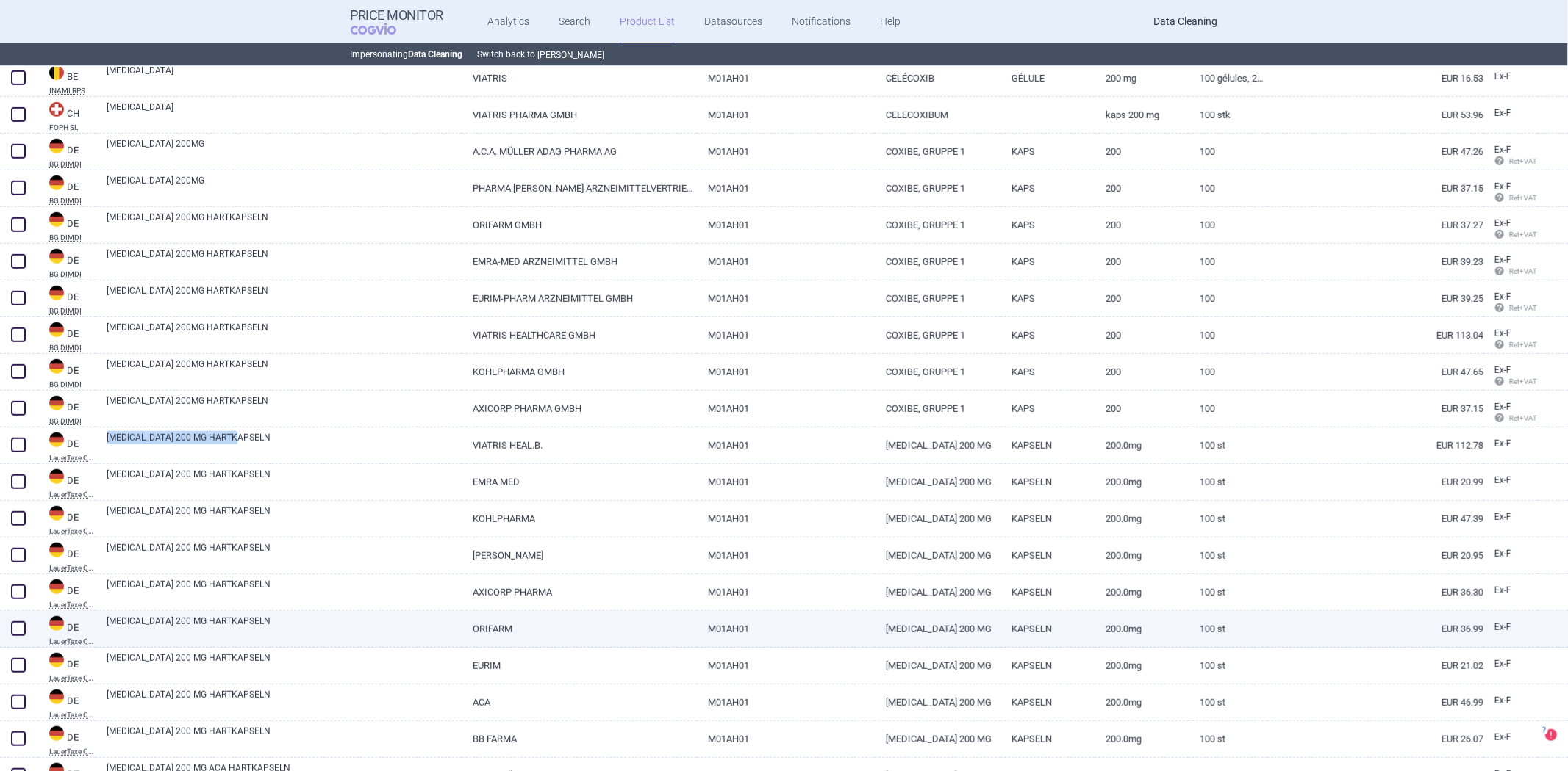
click at [420, 633] on link "[MEDICAL_DATA] 200 MG HARTKAPSELN" at bounding box center [284, 628] width 355 height 27
select select "EUR"
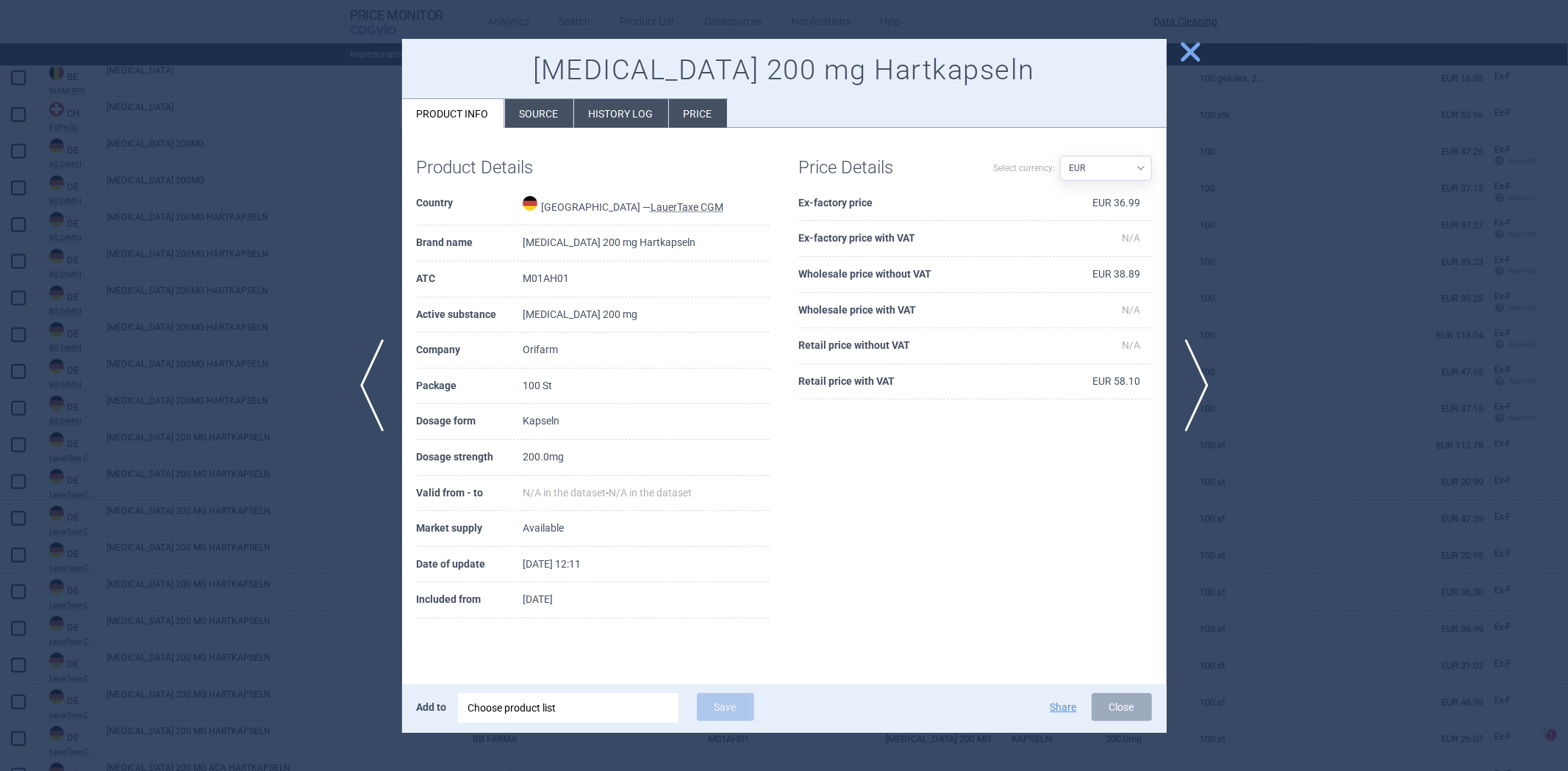
click at [620, 116] on li "History log" at bounding box center [621, 113] width 94 height 29
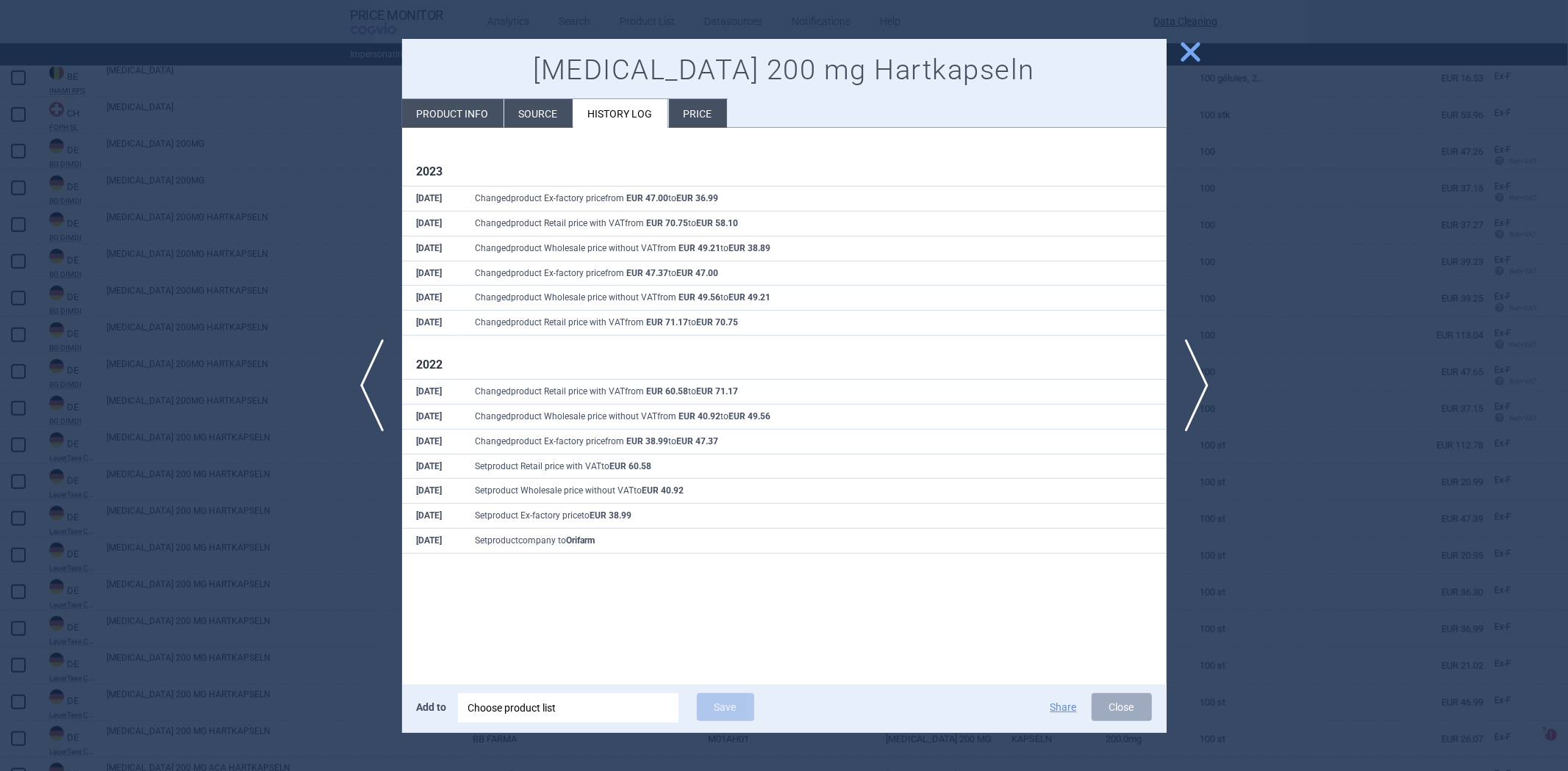
click at [459, 124] on li "Product info" at bounding box center [453, 113] width 102 height 29
select select "EUR"
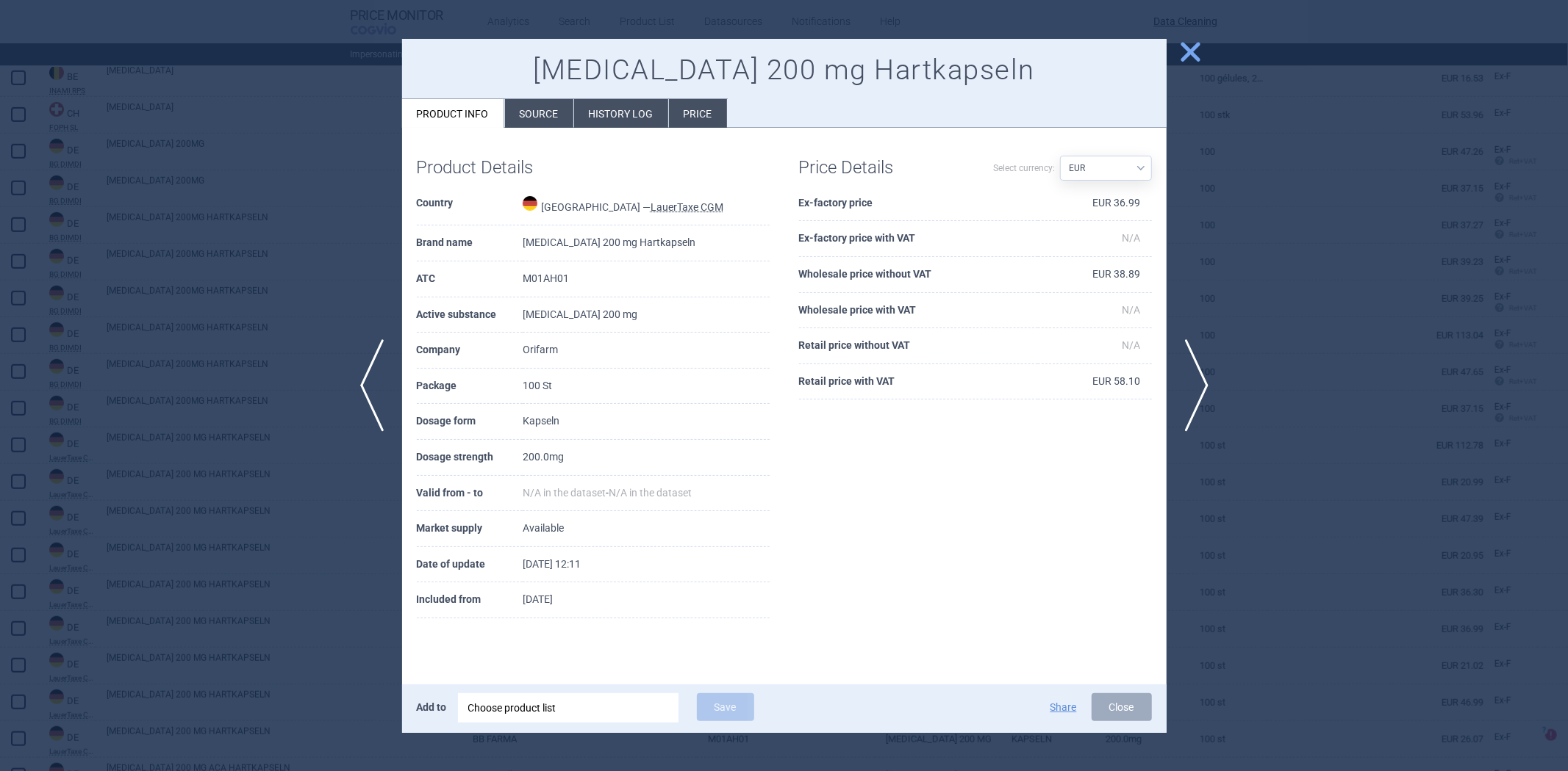
click at [561, 279] on td "M01AH01" at bounding box center [645, 279] width 247 height 36
click at [1236, 172] on div at bounding box center [784, 385] width 1568 height 771
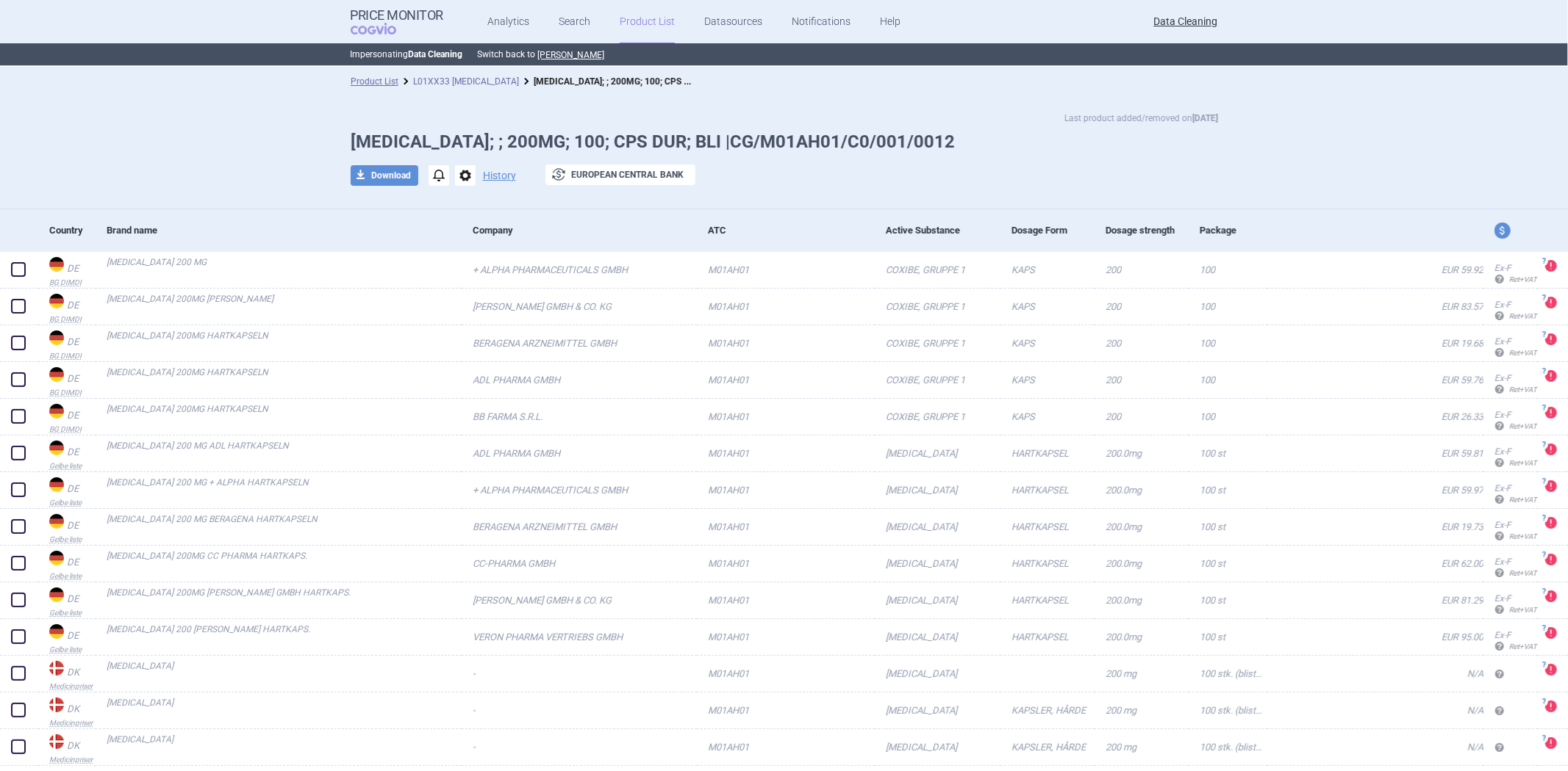
click at [480, 85] on link "L01XX33 [MEDICAL_DATA]" at bounding box center [466, 82] width 106 height 10
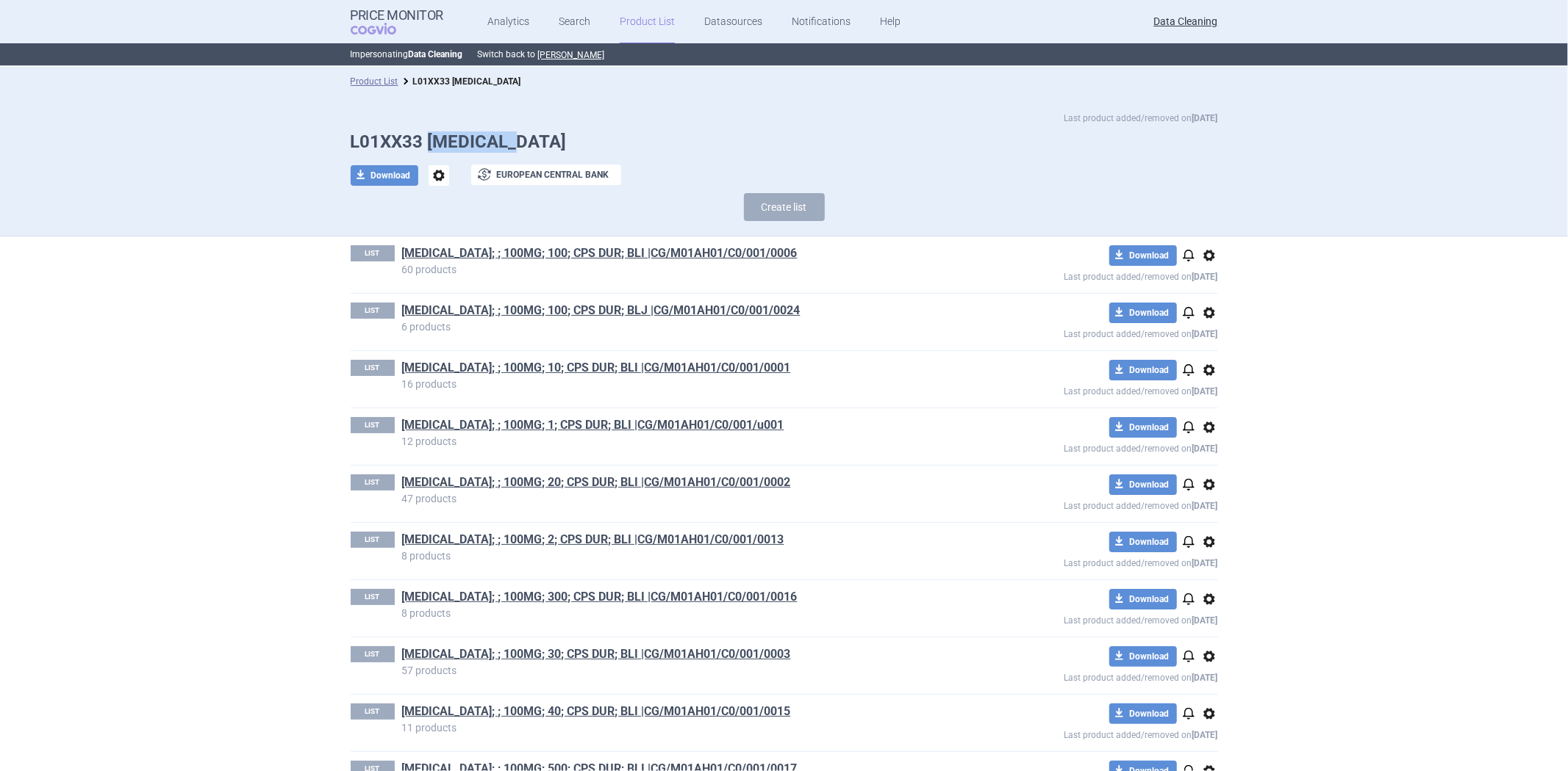
drag, startPoint x: 550, startPoint y: 142, endPoint x: 424, endPoint y: 138, distance: 126.1
click at [424, 138] on h1 "L01XX33 [MEDICAL_DATA]" at bounding box center [784, 142] width 867 height 21
click at [370, 77] on link "Product List" at bounding box center [374, 82] width 48 height 10
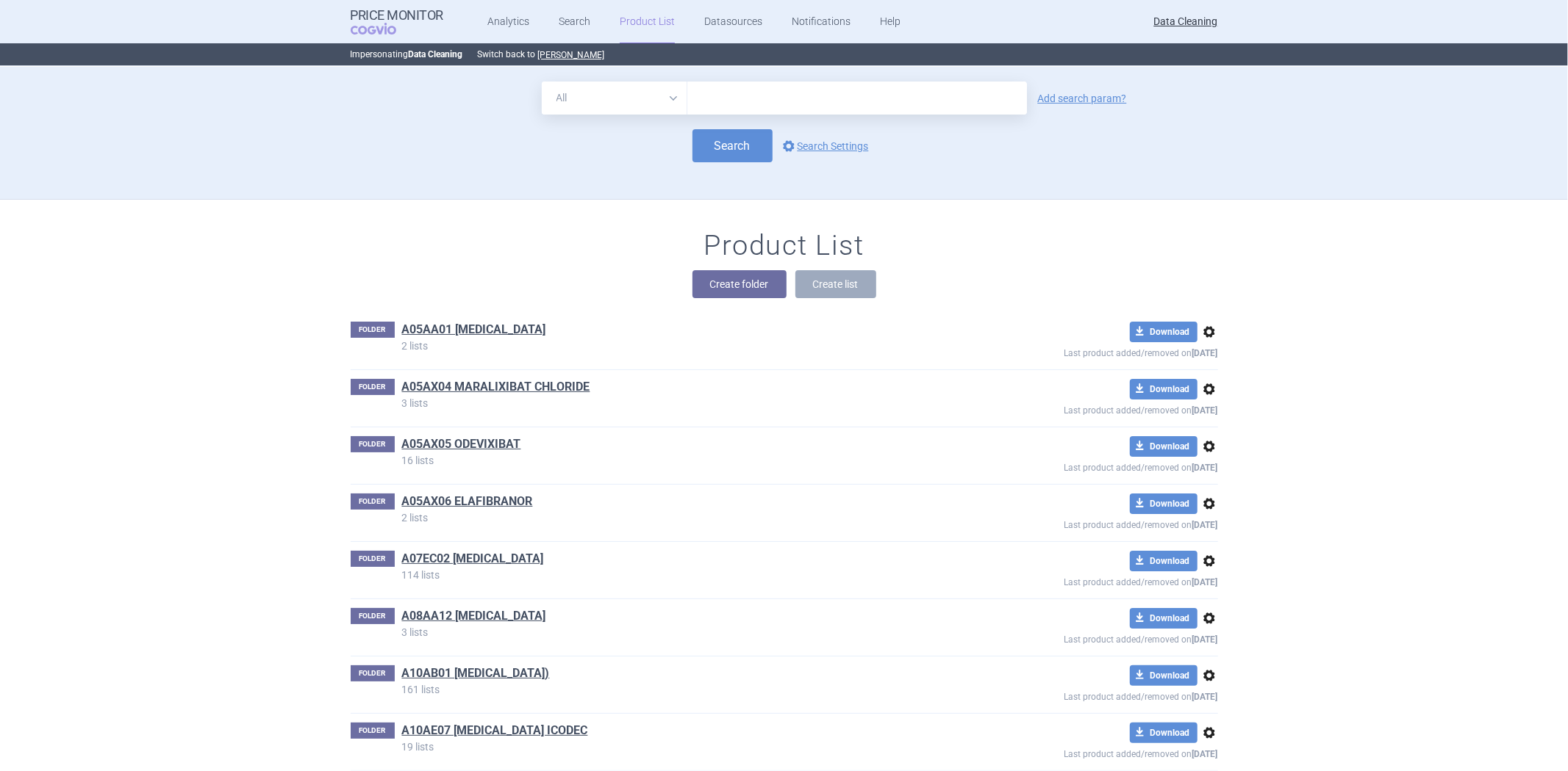
scroll to position [133, 0]
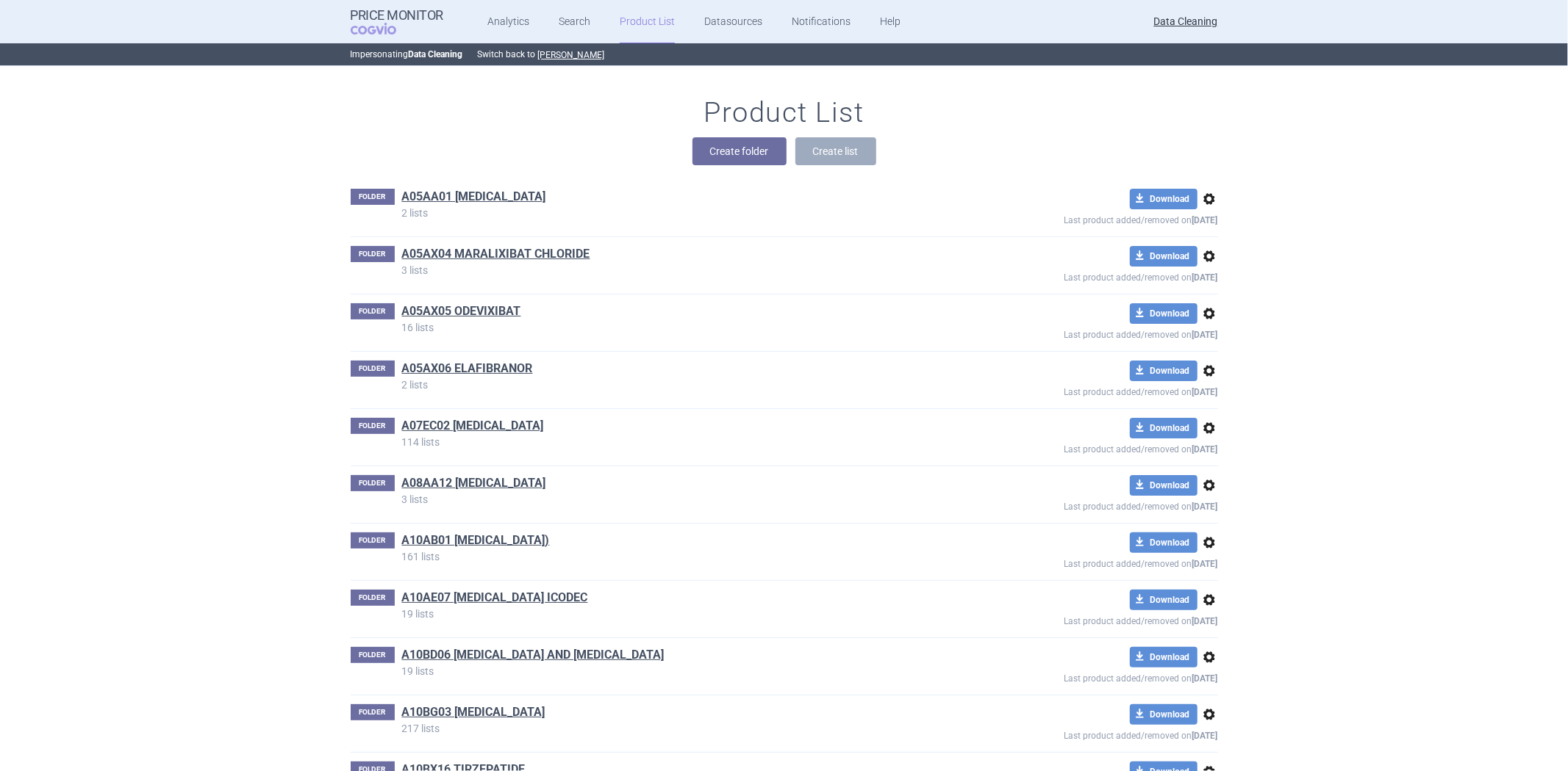
drag, startPoint x: 1313, startPoint y: 440, endPoint x: 1328, endPoint y: 436, distance: 15.5
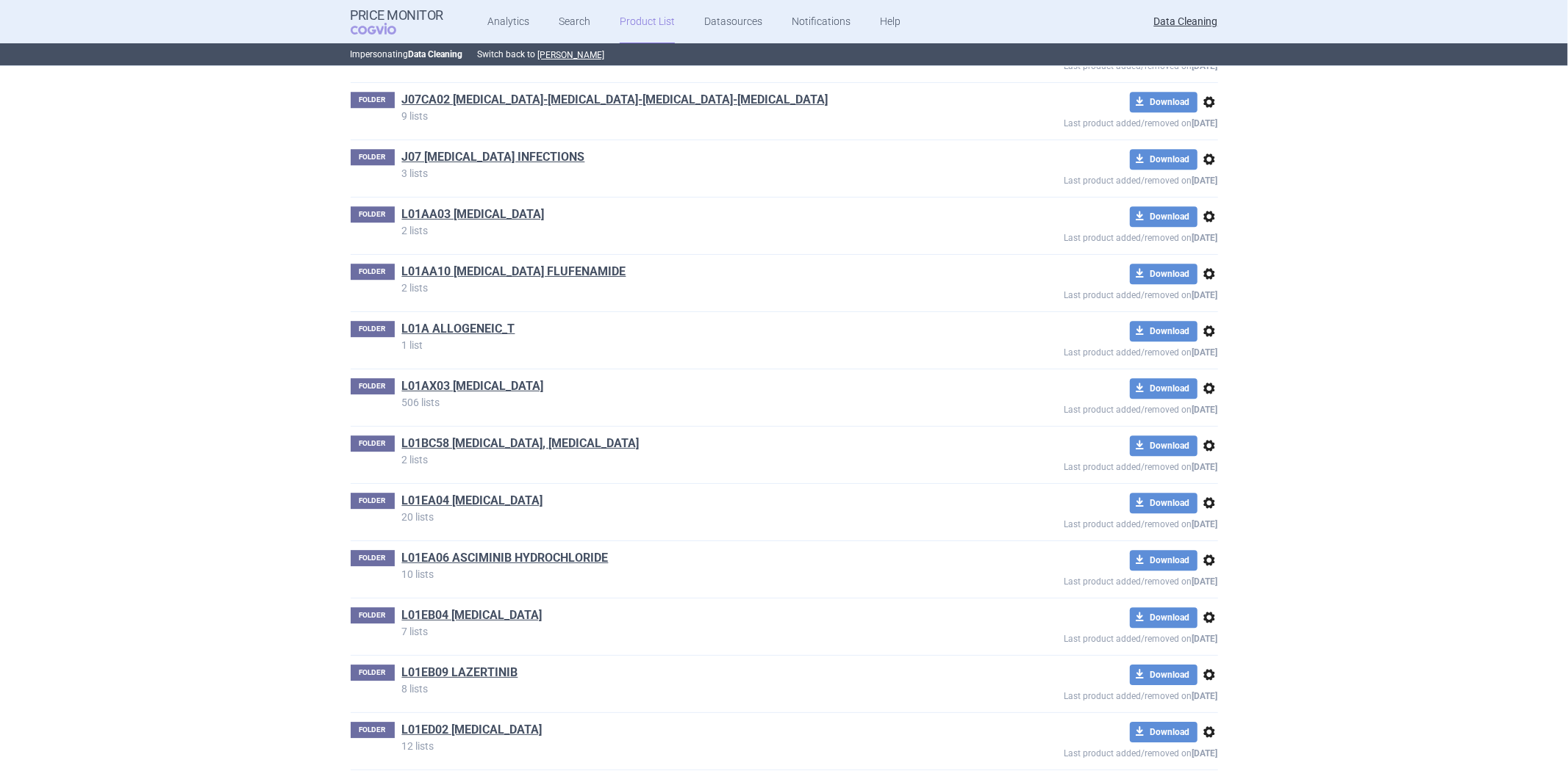
click at [483, 395] on link "L01AX03 [MEDICAL_DATA]" at bounding box center [473, 387] width 142 height 16
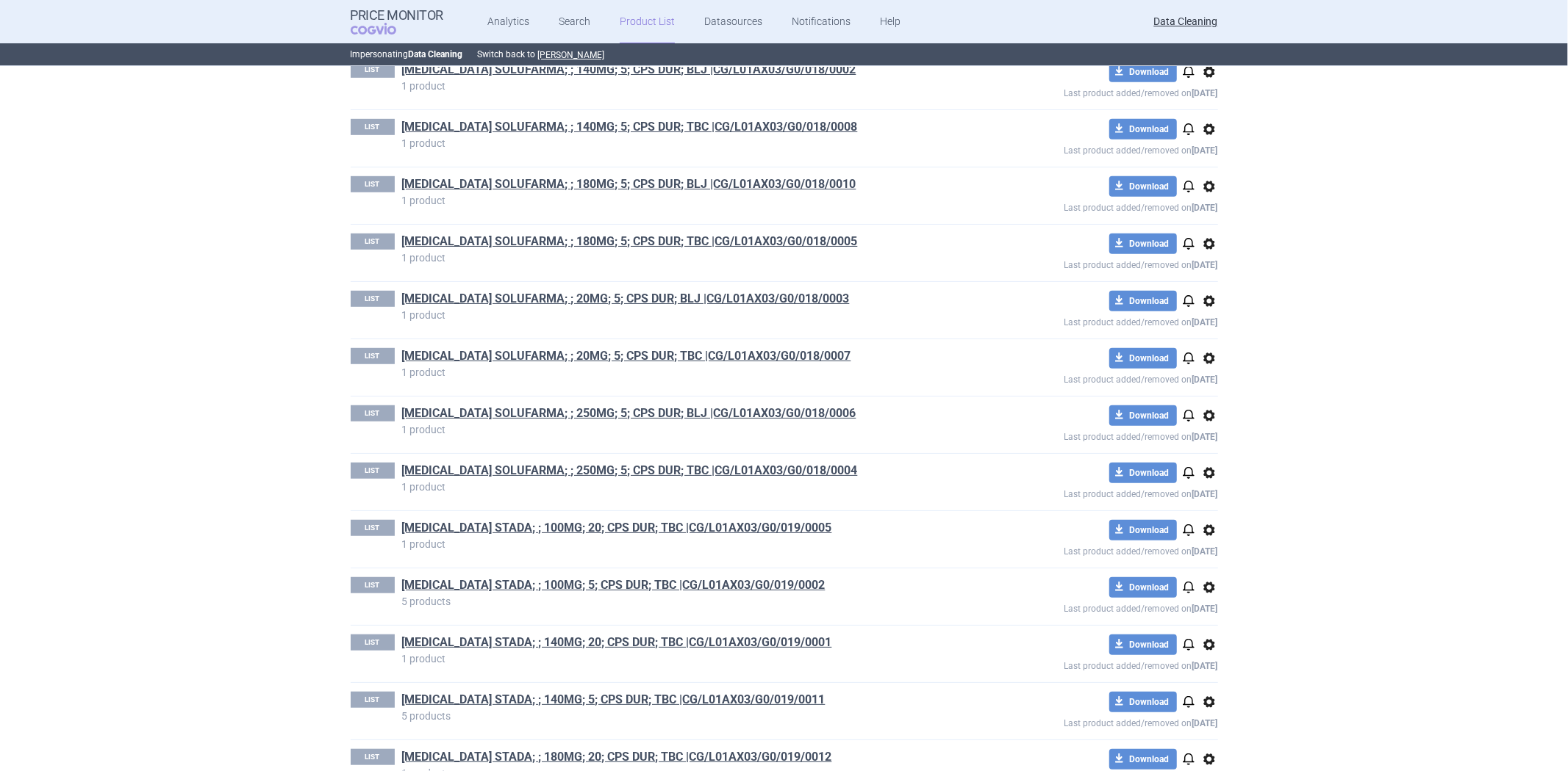
scroll to position [28503, 0]
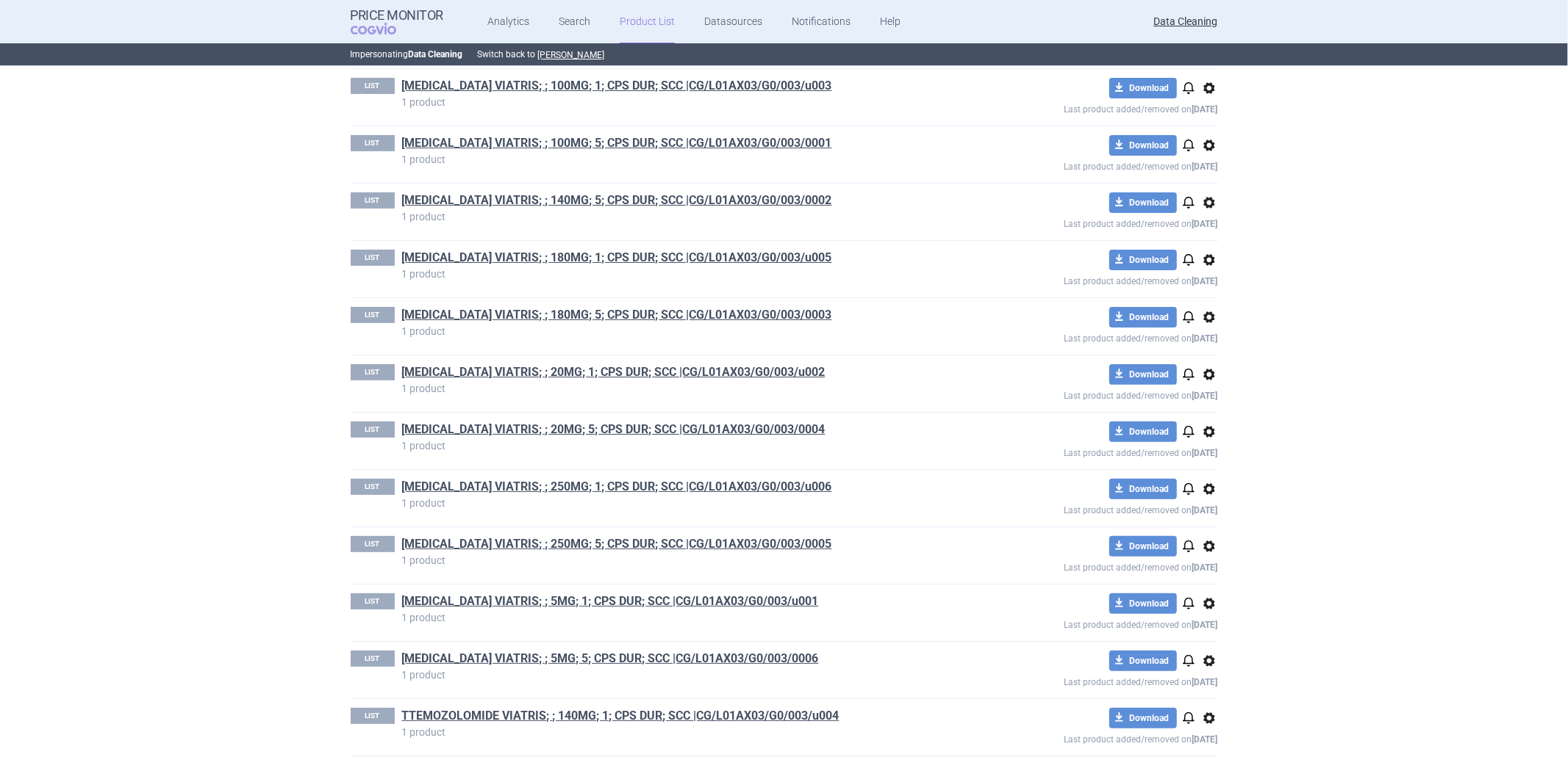
click at [951, 516] on div "LIST [MEDICAL_DATA] VIATRIS; ; 250MG; 1; CPS DUR; SCC |CG/L01AX03/G0/003/u006 1…" at bounding box center [784, 498] width 867 height 57
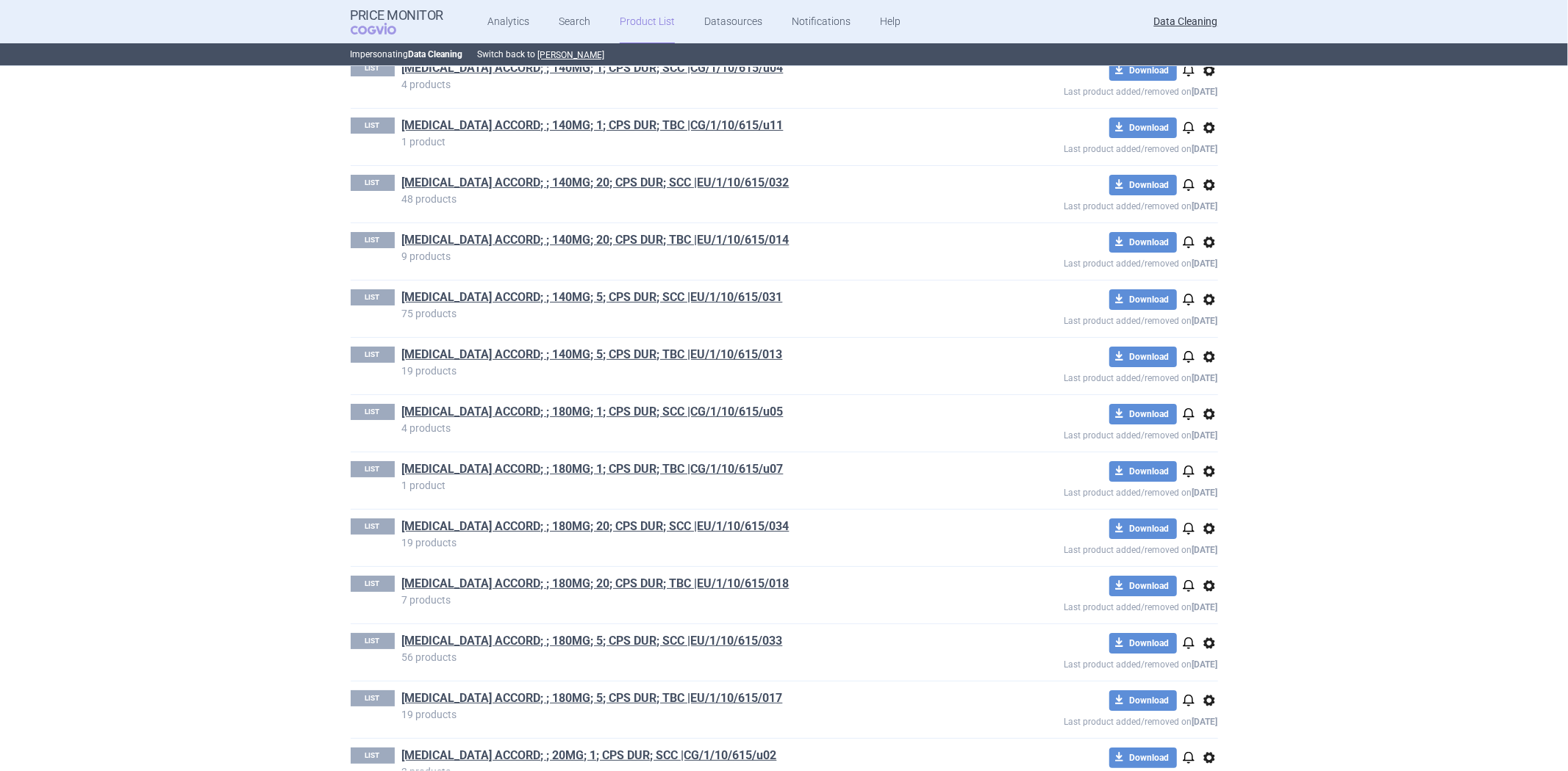
scroll to position [9079, 0]
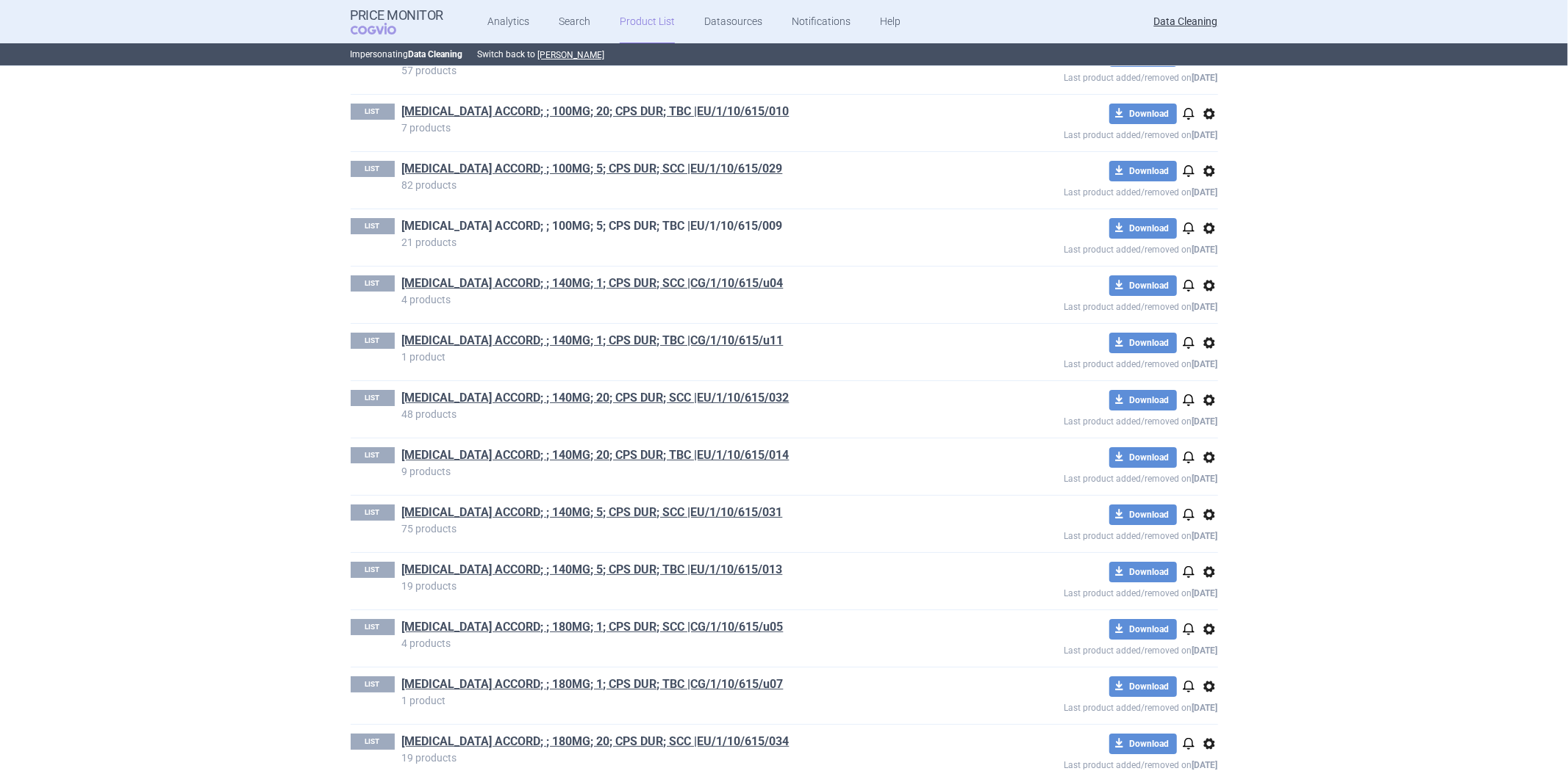
click at [702, 234] on link "[MEDICAL_DATA] ACCORD; ; 100MG; 5; CPS DUR; TBC |EU/1/10/615/009" at bounding box center [592, 226] width 381 height 16
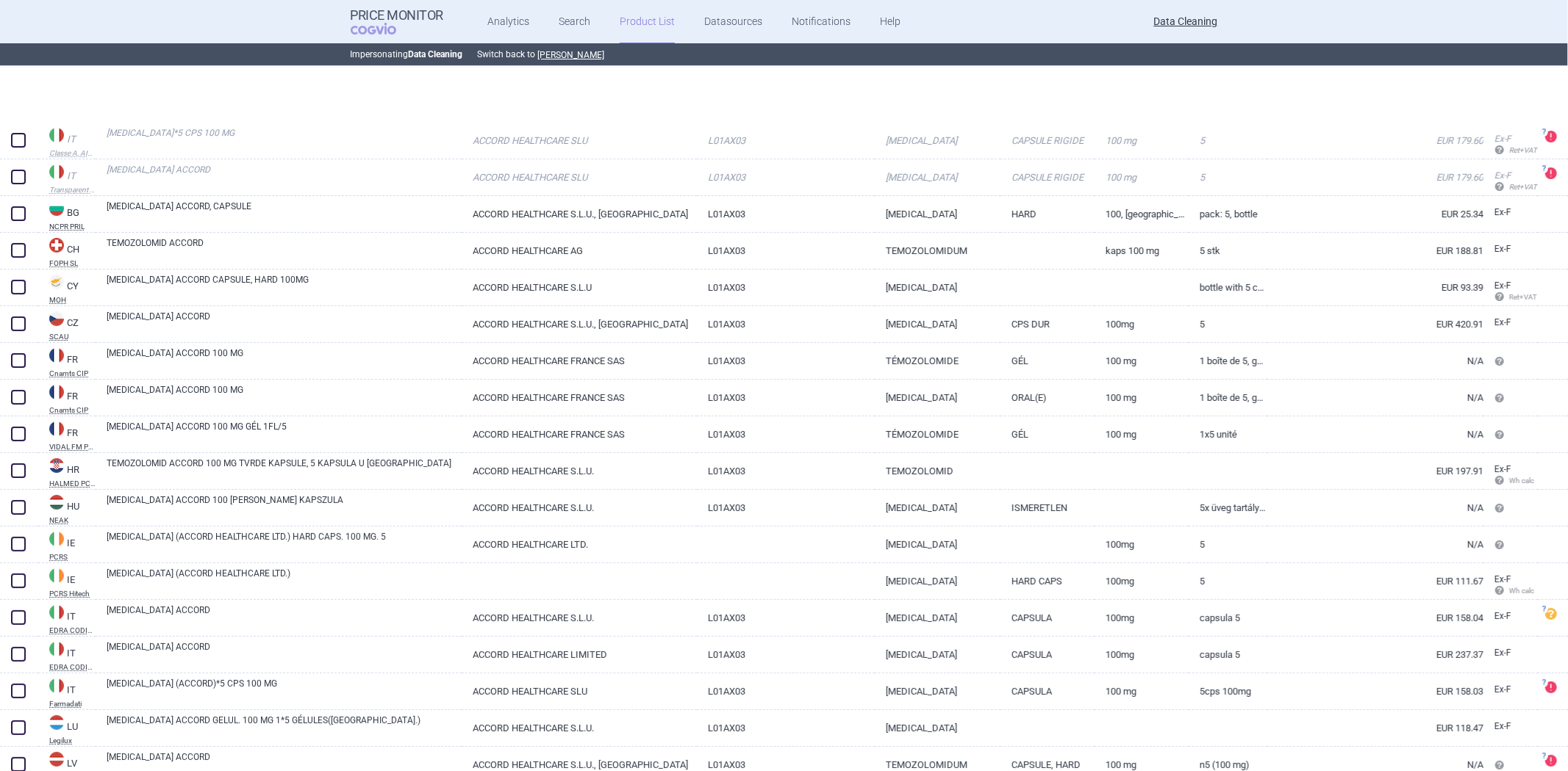
scroll to position [289, 0]
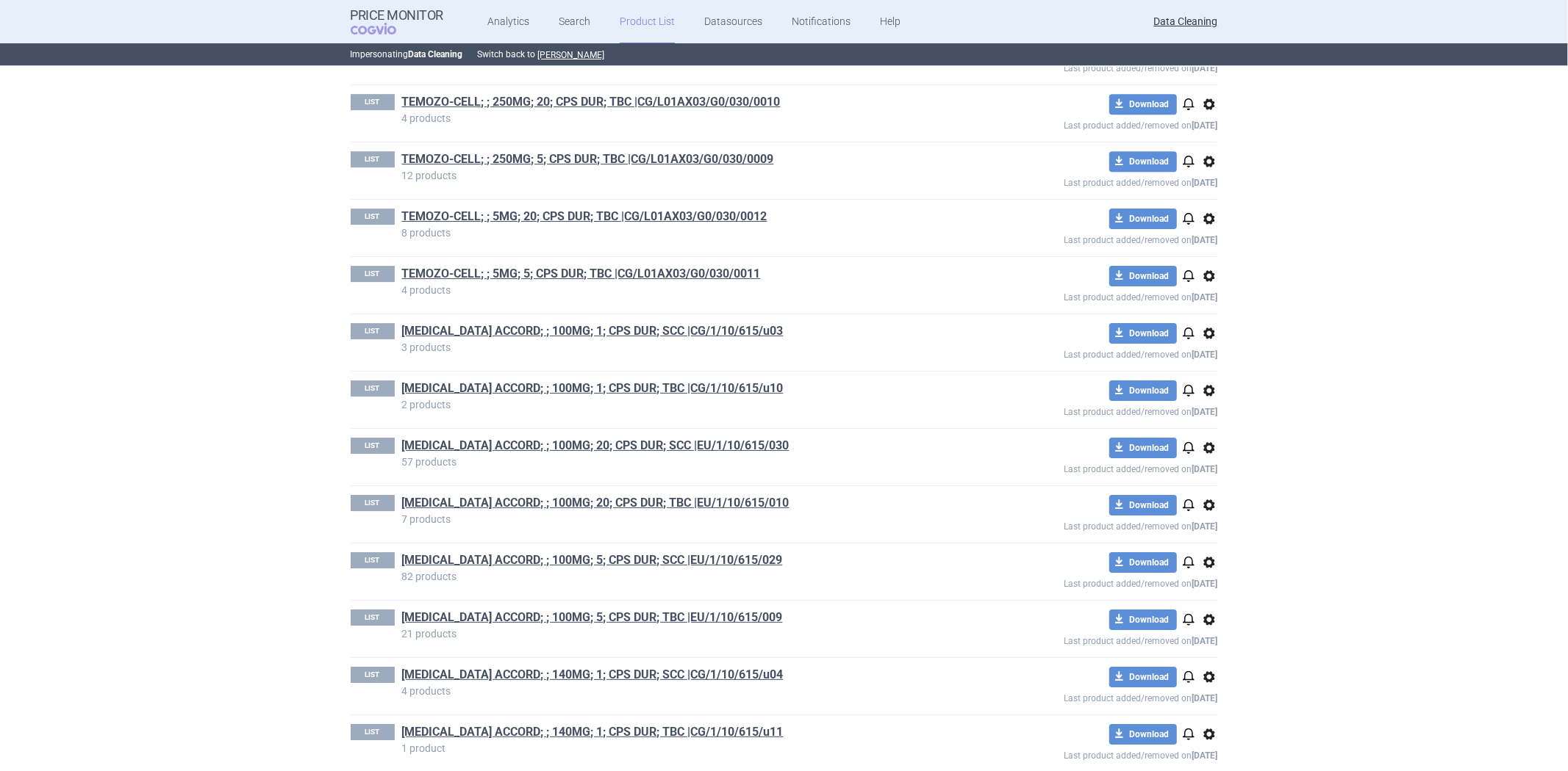
scroll to position [8684, 0]
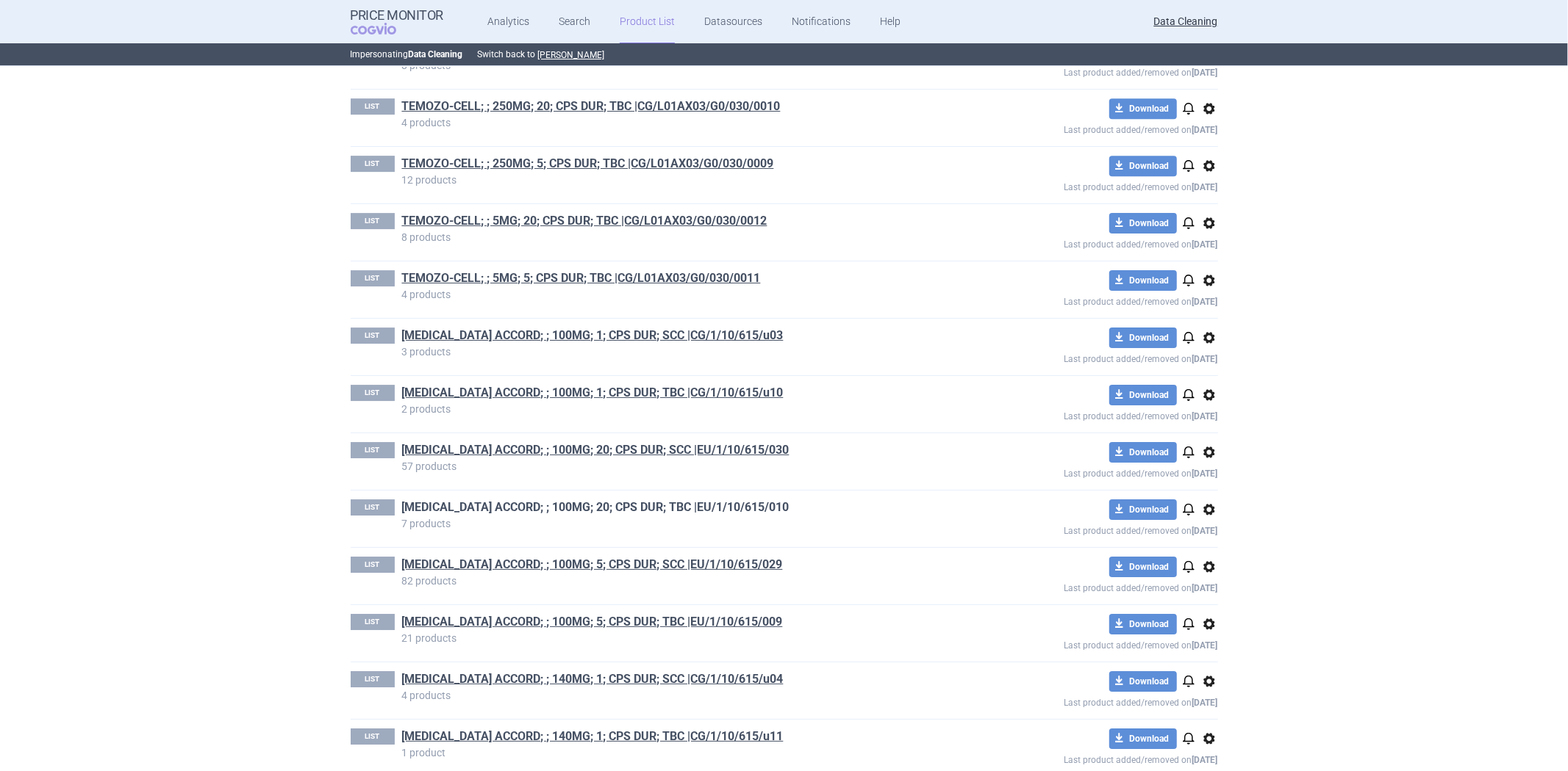
click at [635, 515] on link "[MEDICAL_DATA] ACCORD; ; 100MG; 20; CPS DUR; TBC |EU/1/10/615/010" at bounding box center [596, 507] width 388 height 16
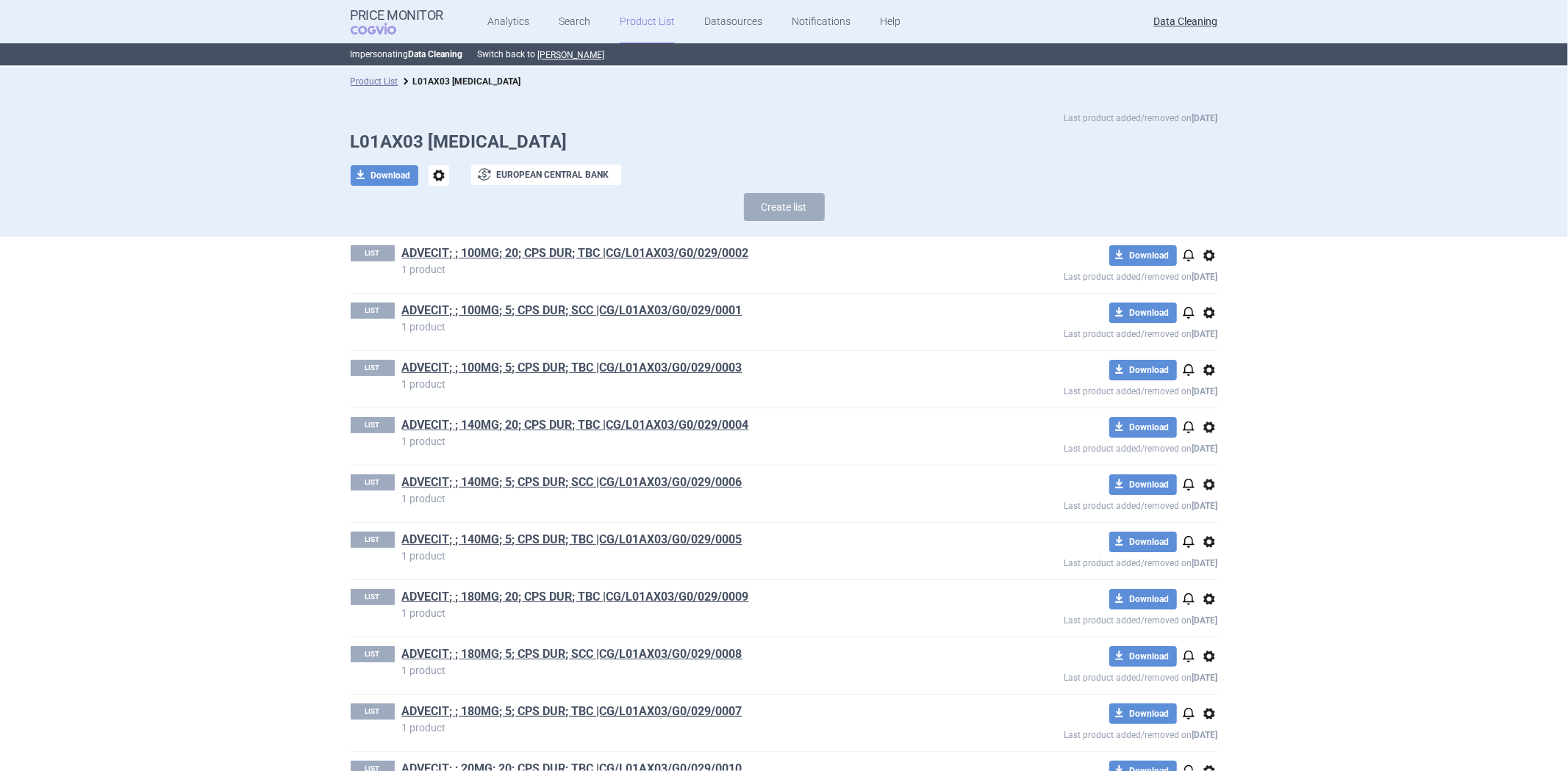
scroll to position [8609, 0]
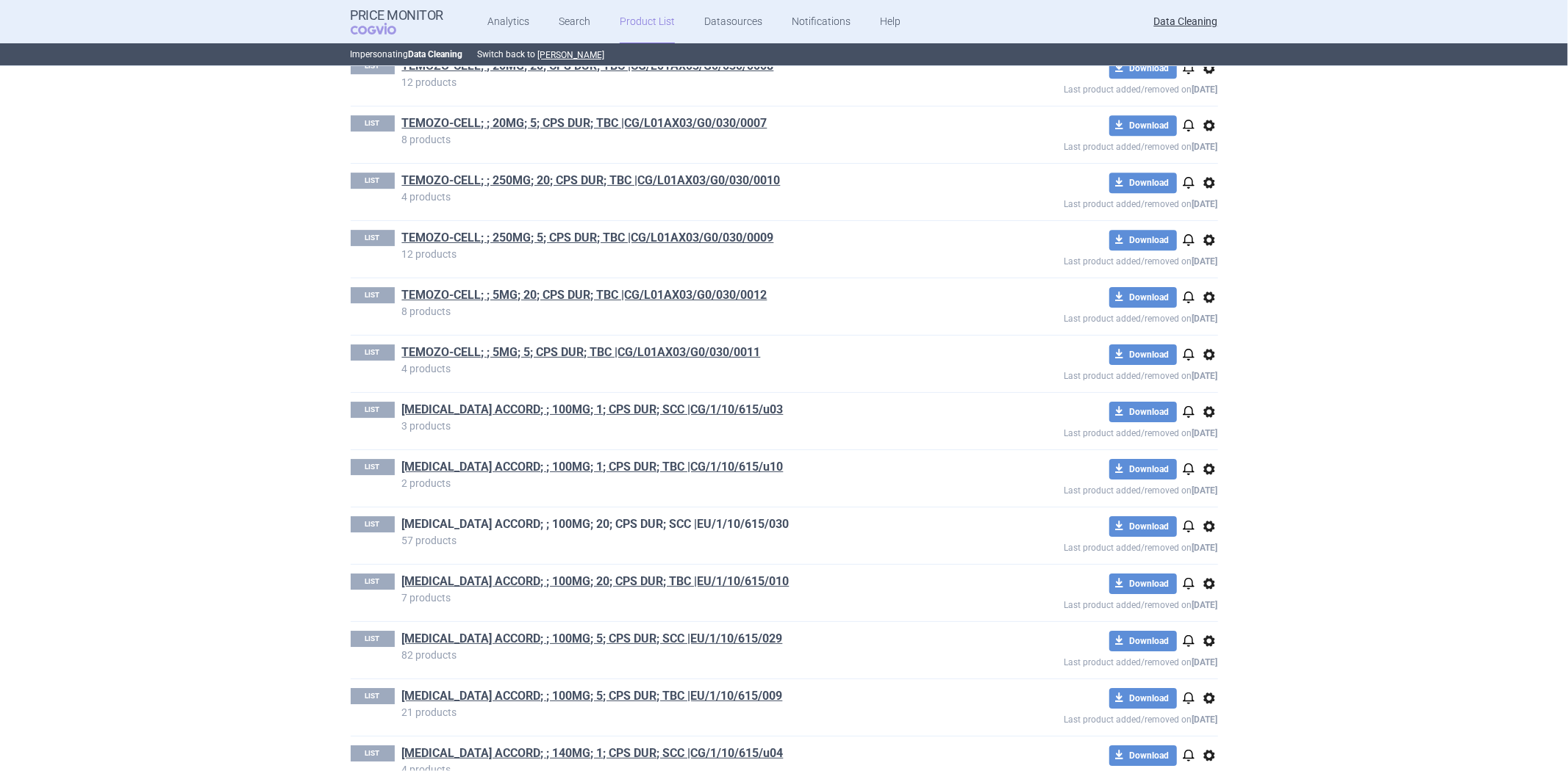
click at [699, 532] on link "[MEDICAL_DATA] ACCORD; ; 100MG; 20; CPS DUR; SCC |EU/1/10/615/030" at bounding box center [596, 524] width 388 height 16
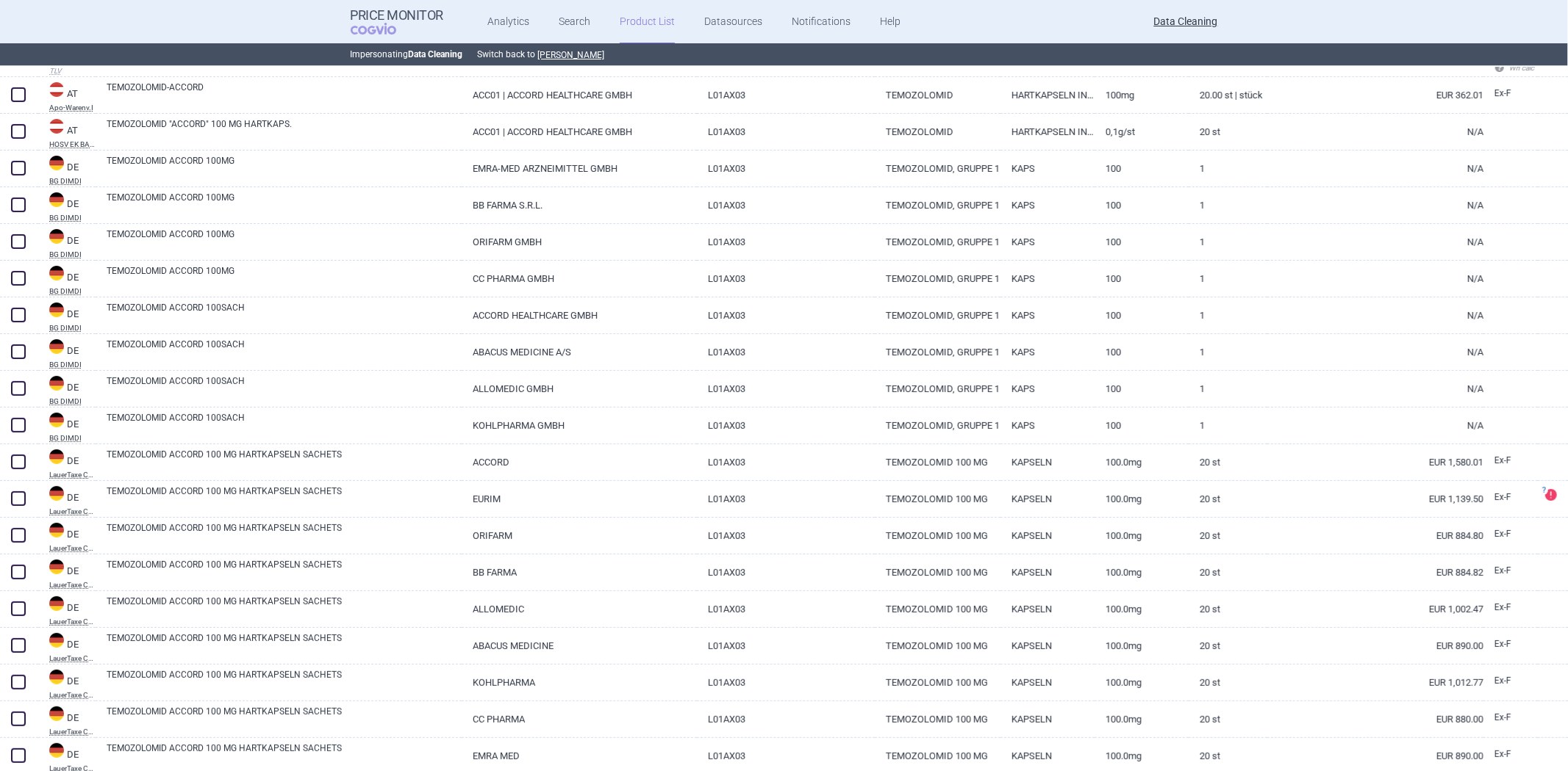
scroll to position [326, 0]
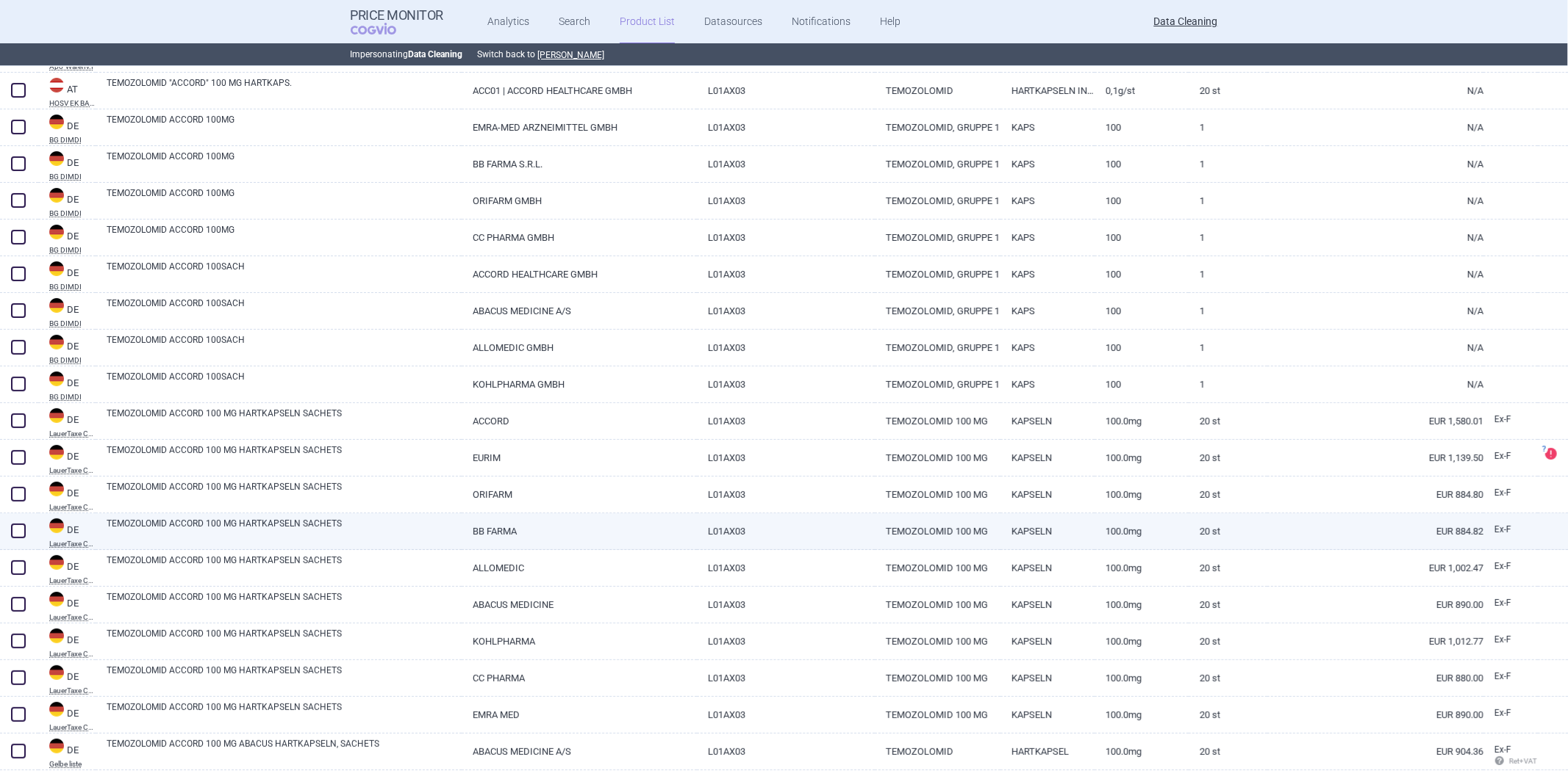
click at [569, 530] on link "BB FARMA" at bounding box center [578, 531] width 235 height 36
select select "EUR"
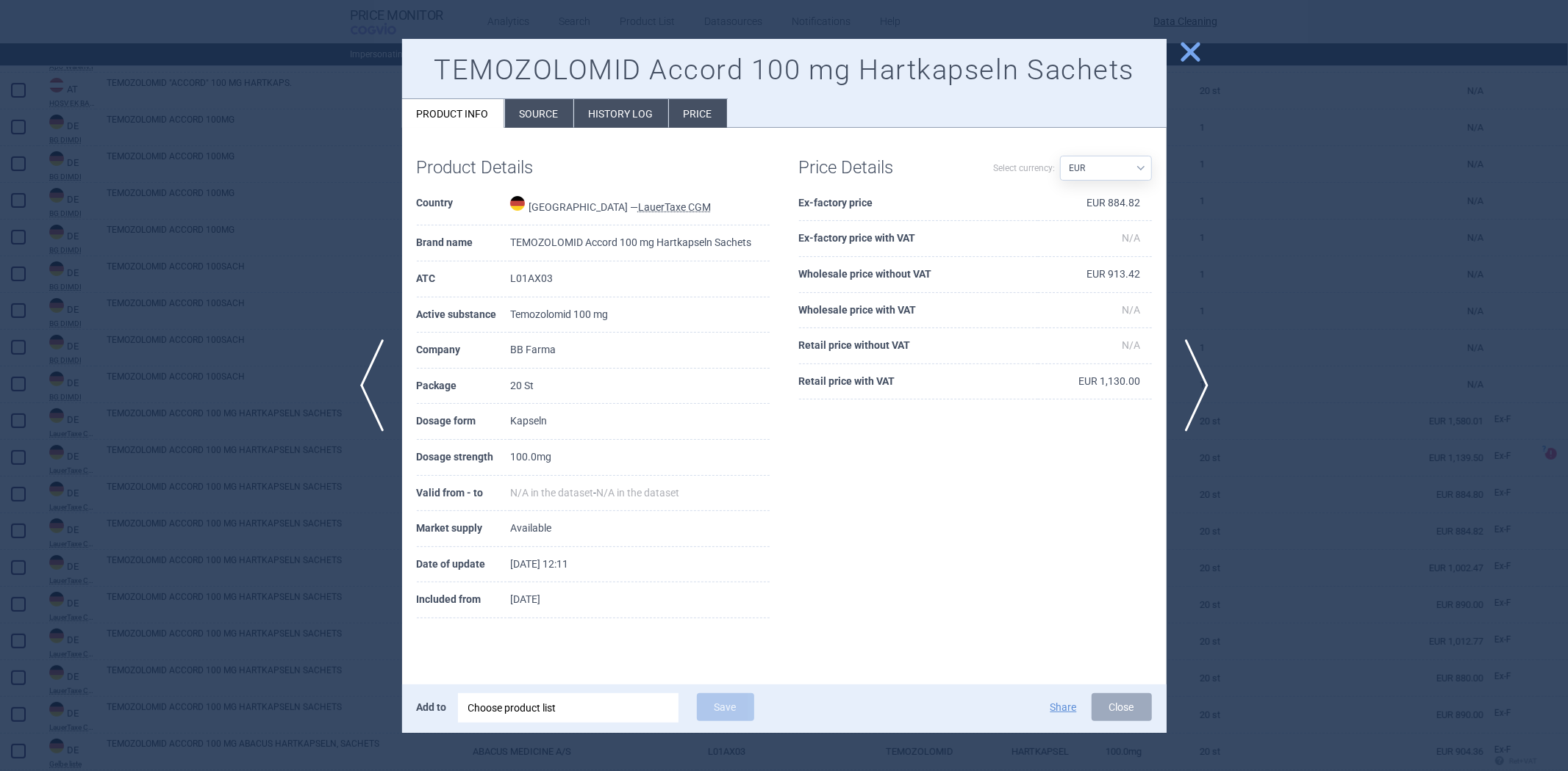
click at [606, 121] on li "History log" at bounding box center [621, 113] width 94 height 29
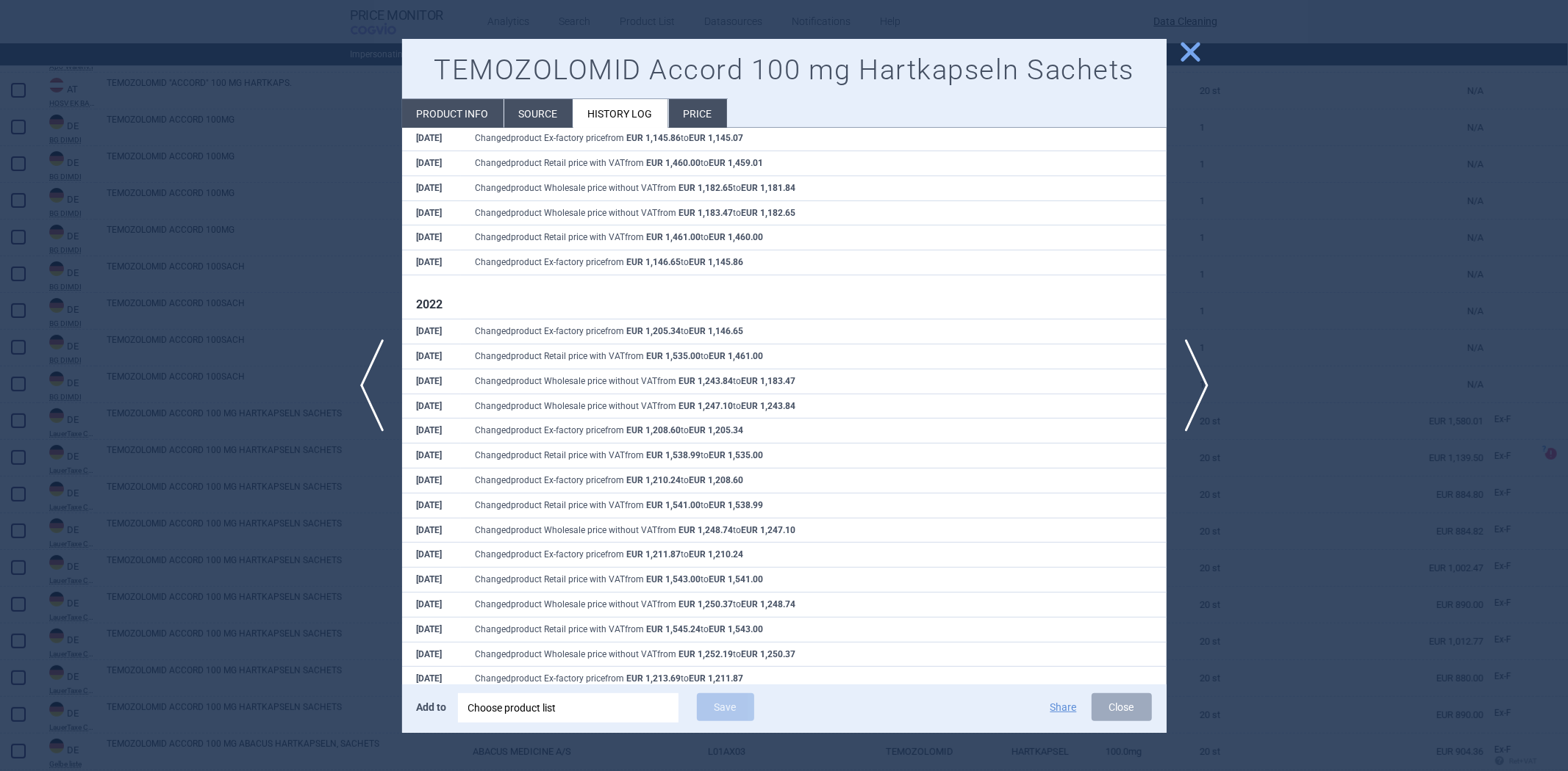
scroll to position [2054, 0]
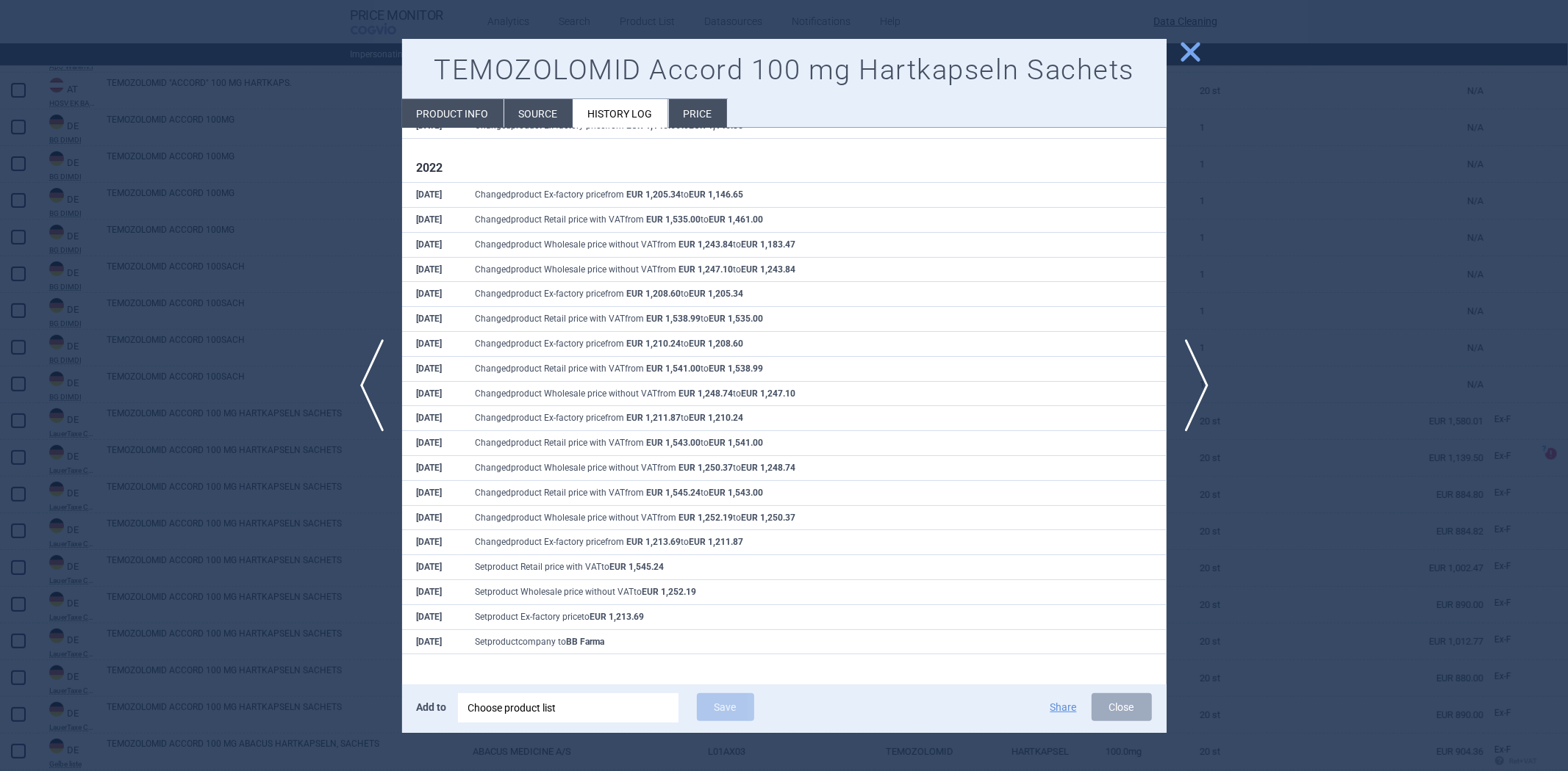
click at [480, 123] on li "Product info" at bounding box center [453, 113] width 102 height 29
select select "EUR"
